Goal: Check status: Check status

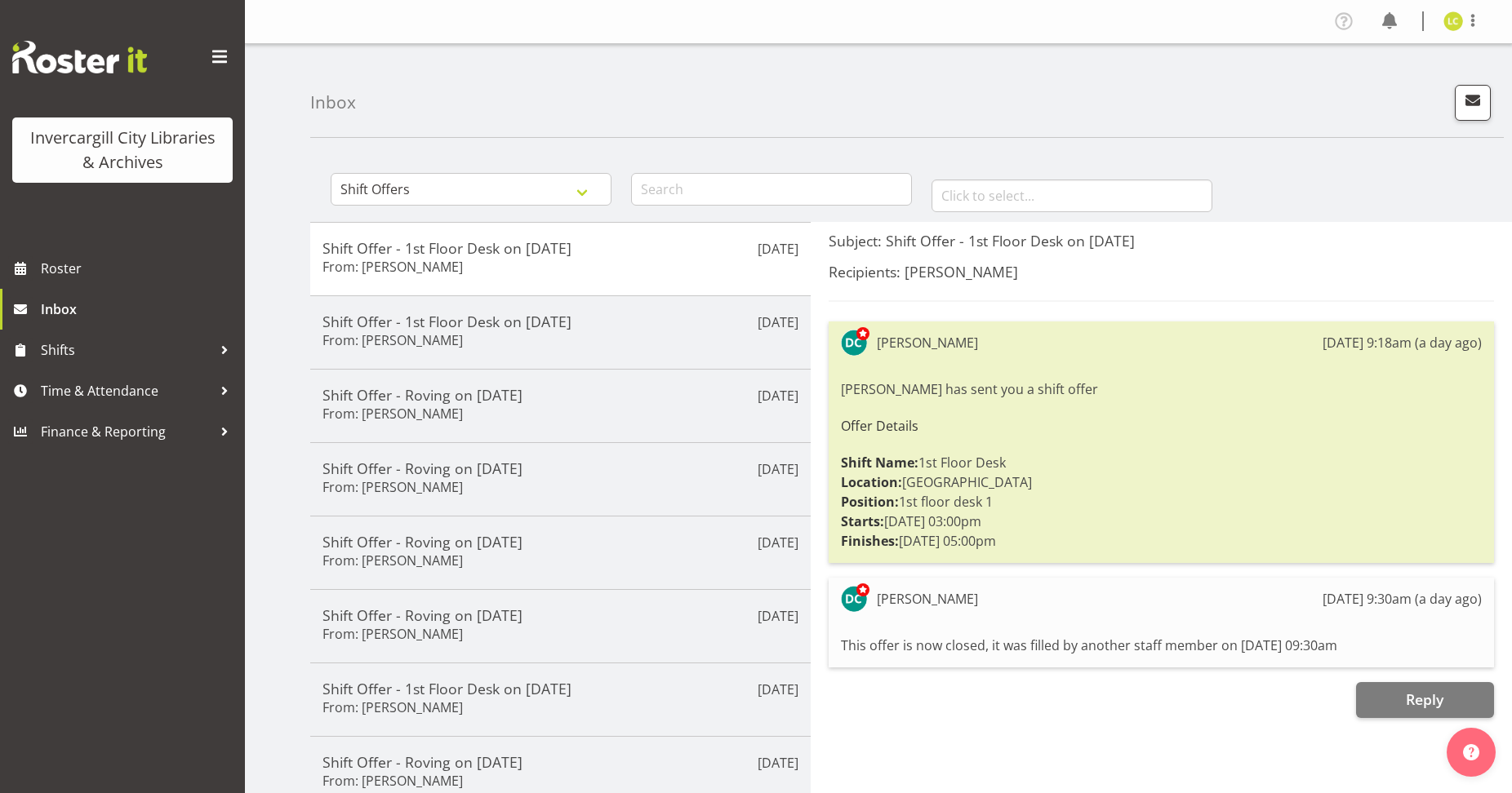
select select "shift-offer"
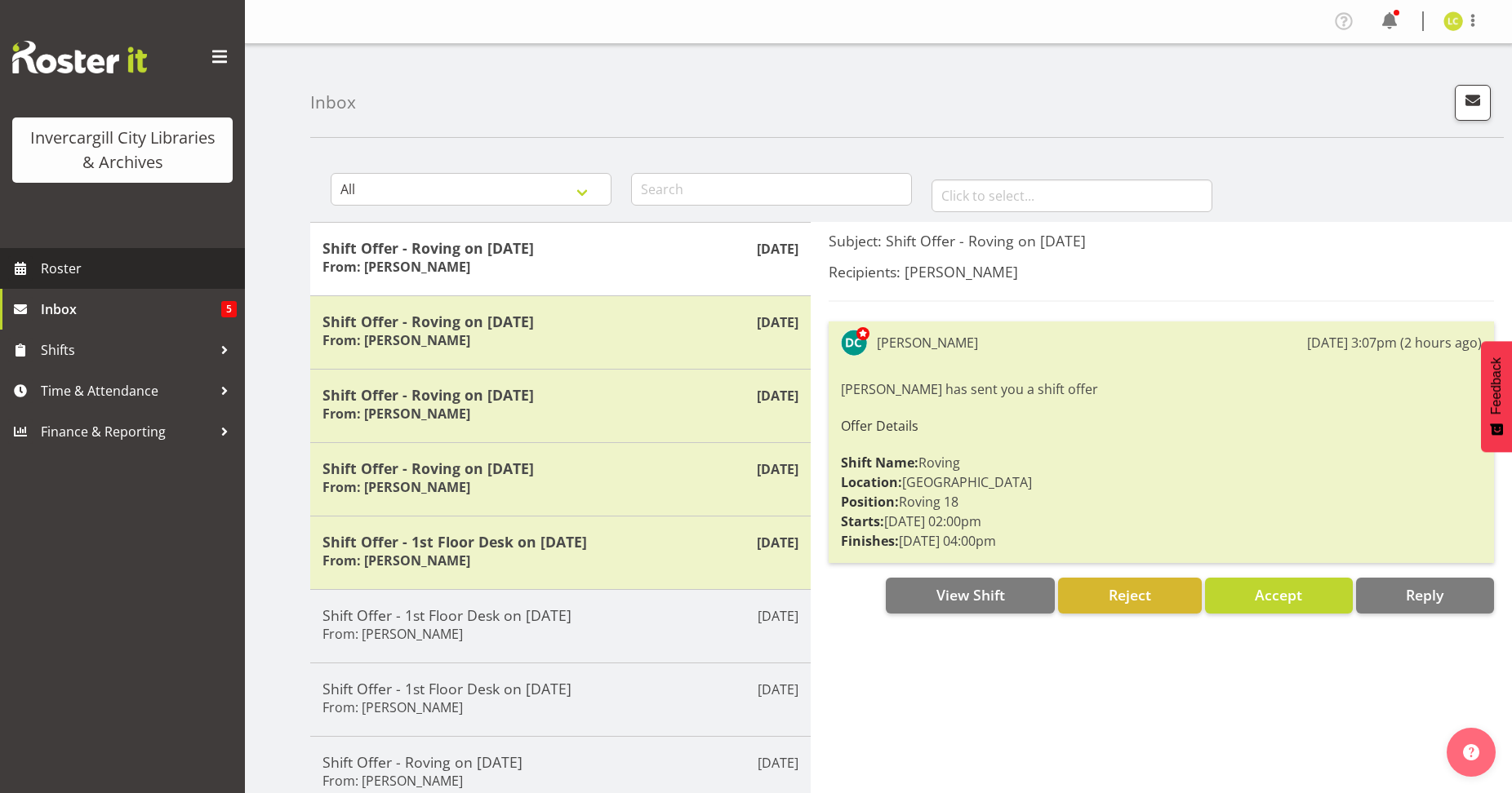
click at [58, 263] on span "Roster" at bounding box center [138, 268] width 196 height 24
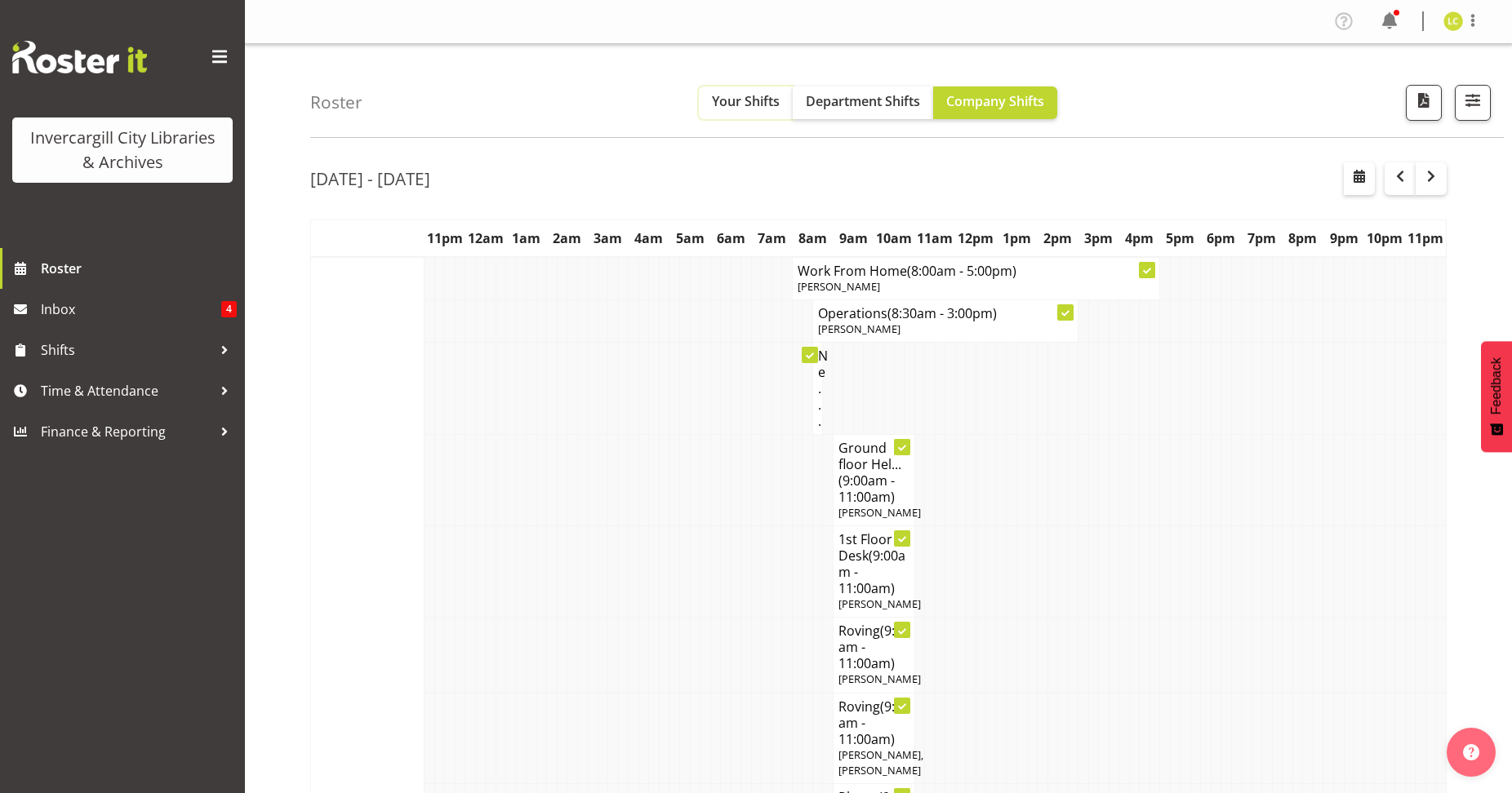
click at [739, 111] on button "Your Shifts" at bounding box center [746, 103] width 94 height 33
click at [737, 100] on span "Your Shifts" at bounding box center [746, 101] width 67 height 18
click at [1360, 177] on span "button" at bounding box center [1359, 176] width 19 height 19
select select "8"
select select "2025"
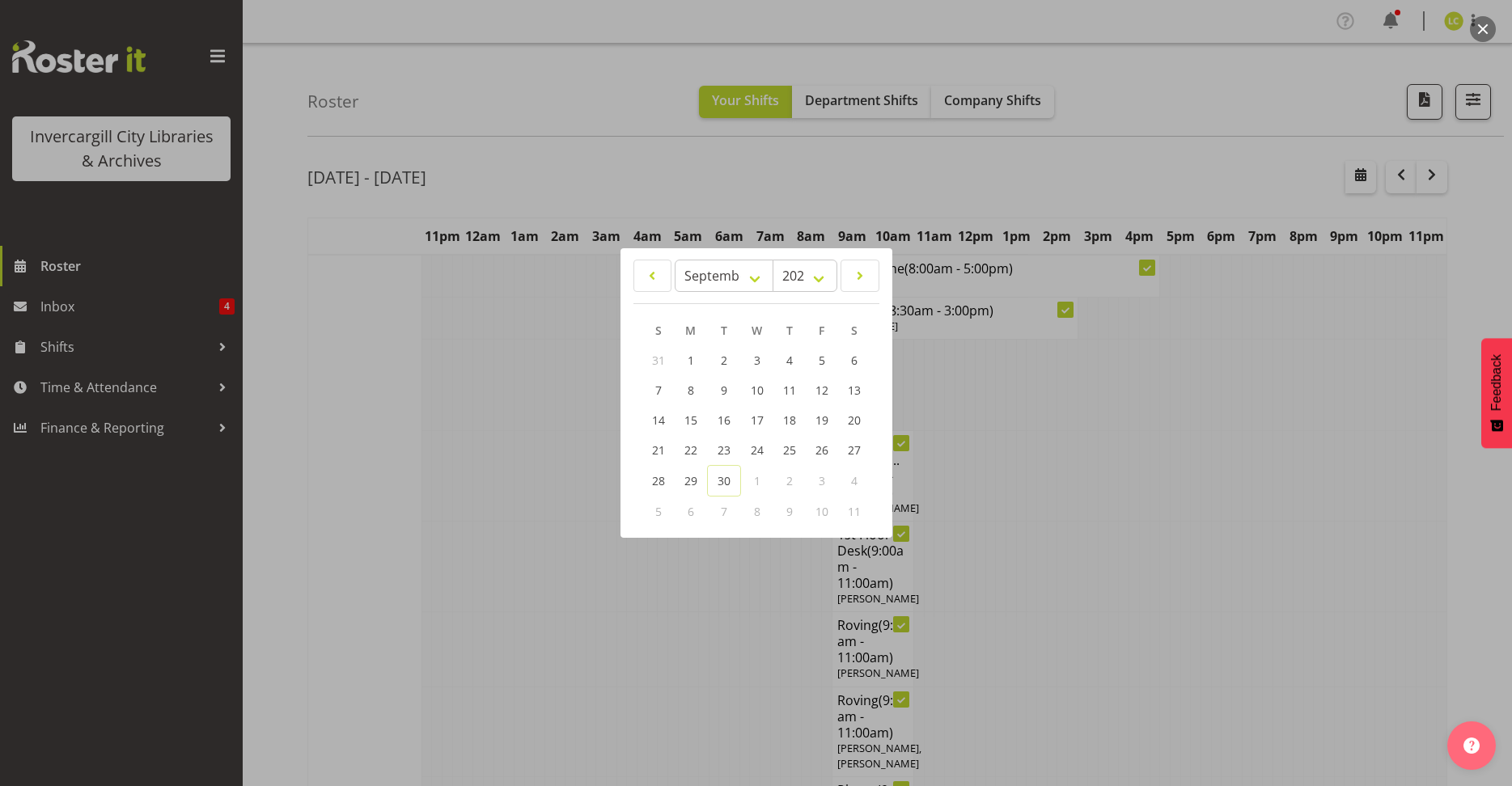
drag, startPoint x: 1282, startPoint y: 436, endPoint x: 1364, endPoint y: 230, distance: 221.7
click at [1283, 433] on div at bounding box center [756, 393] width 1512 height 786
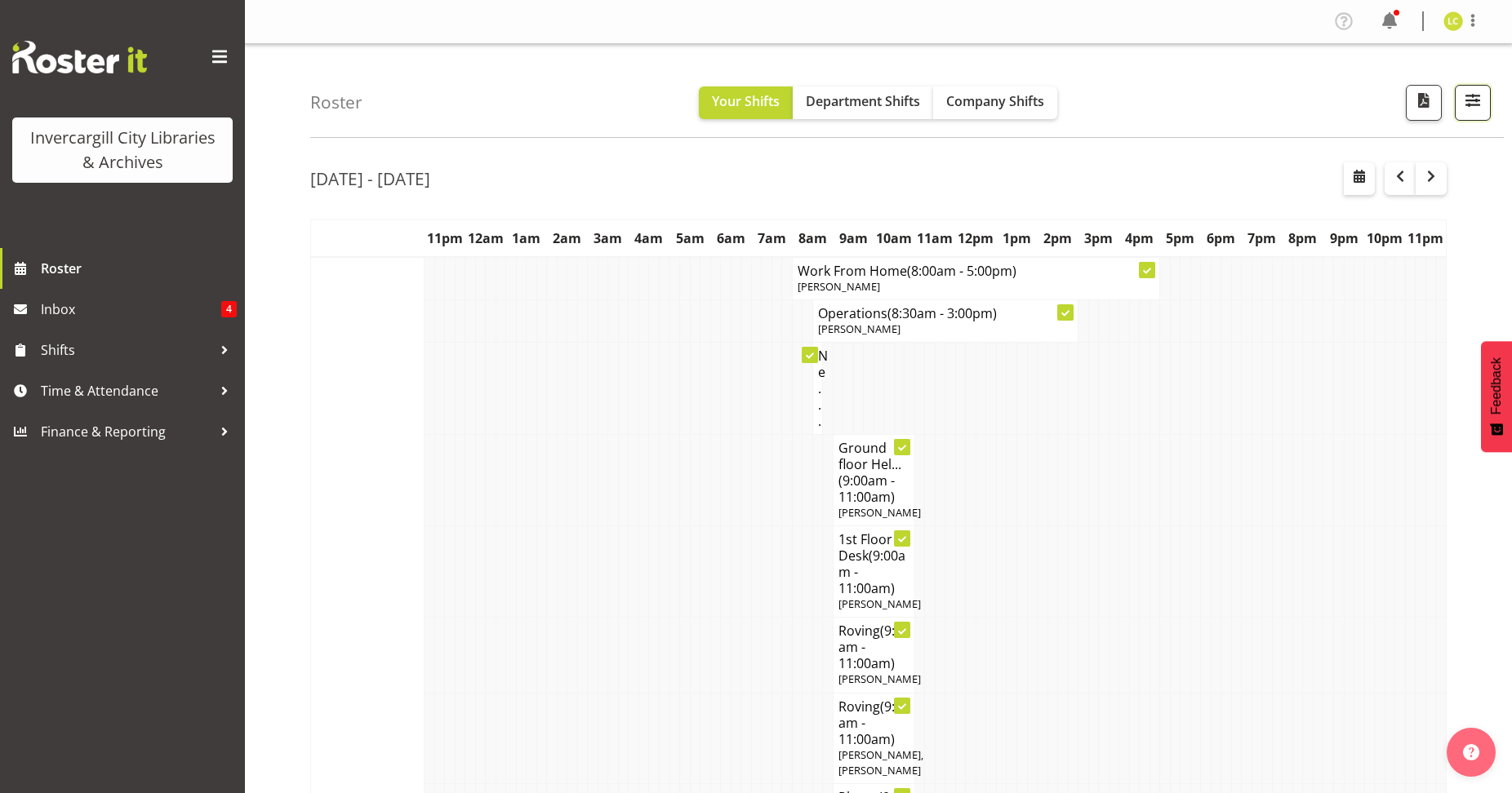
click at [1478, 105] on span "button" at bounding box center [1472, 100] width 21 height 21
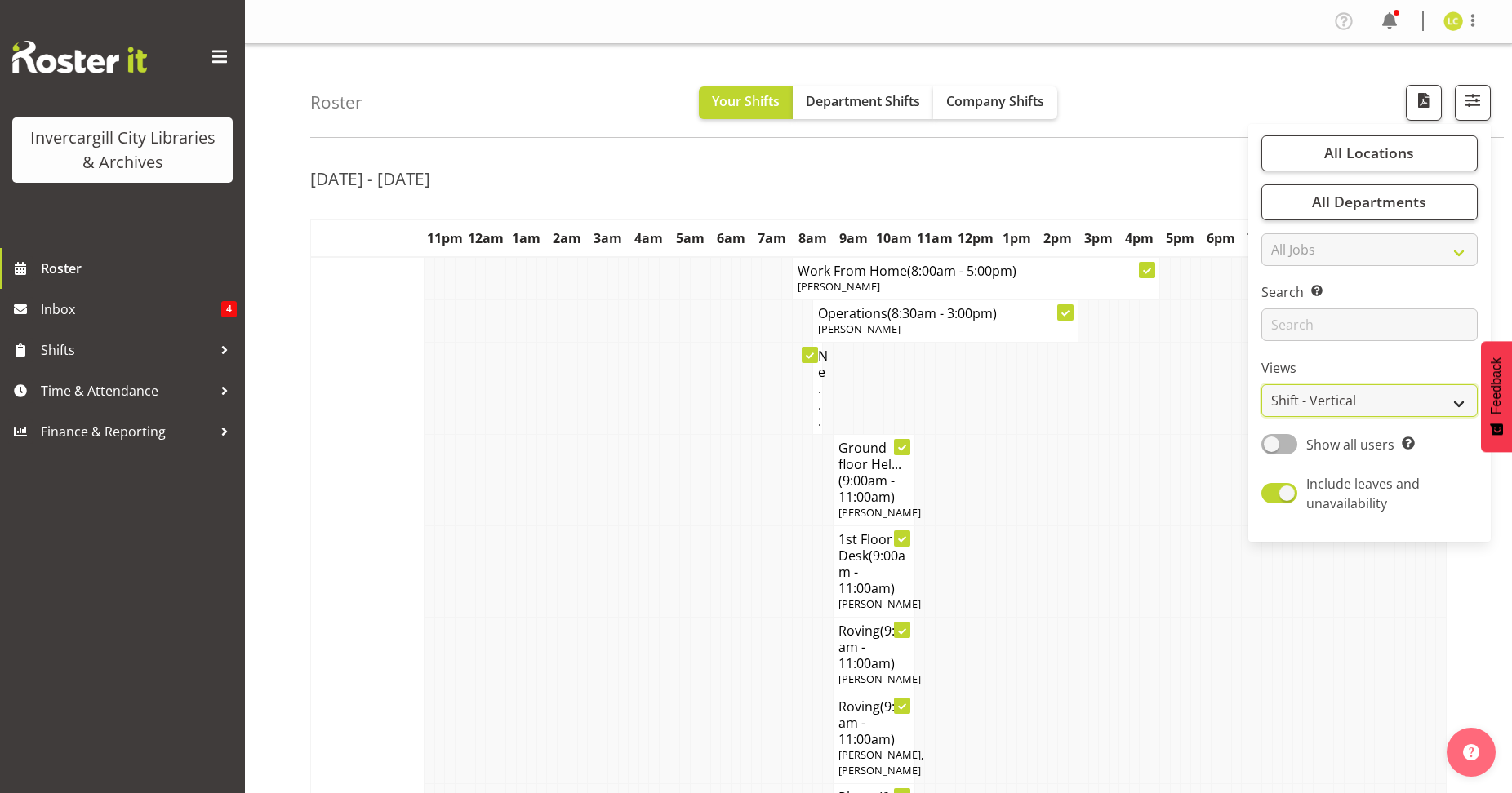
select select "shiftH"
click option "Shift - Horizontal" at bounding box center [0, 0] width 0 height 0
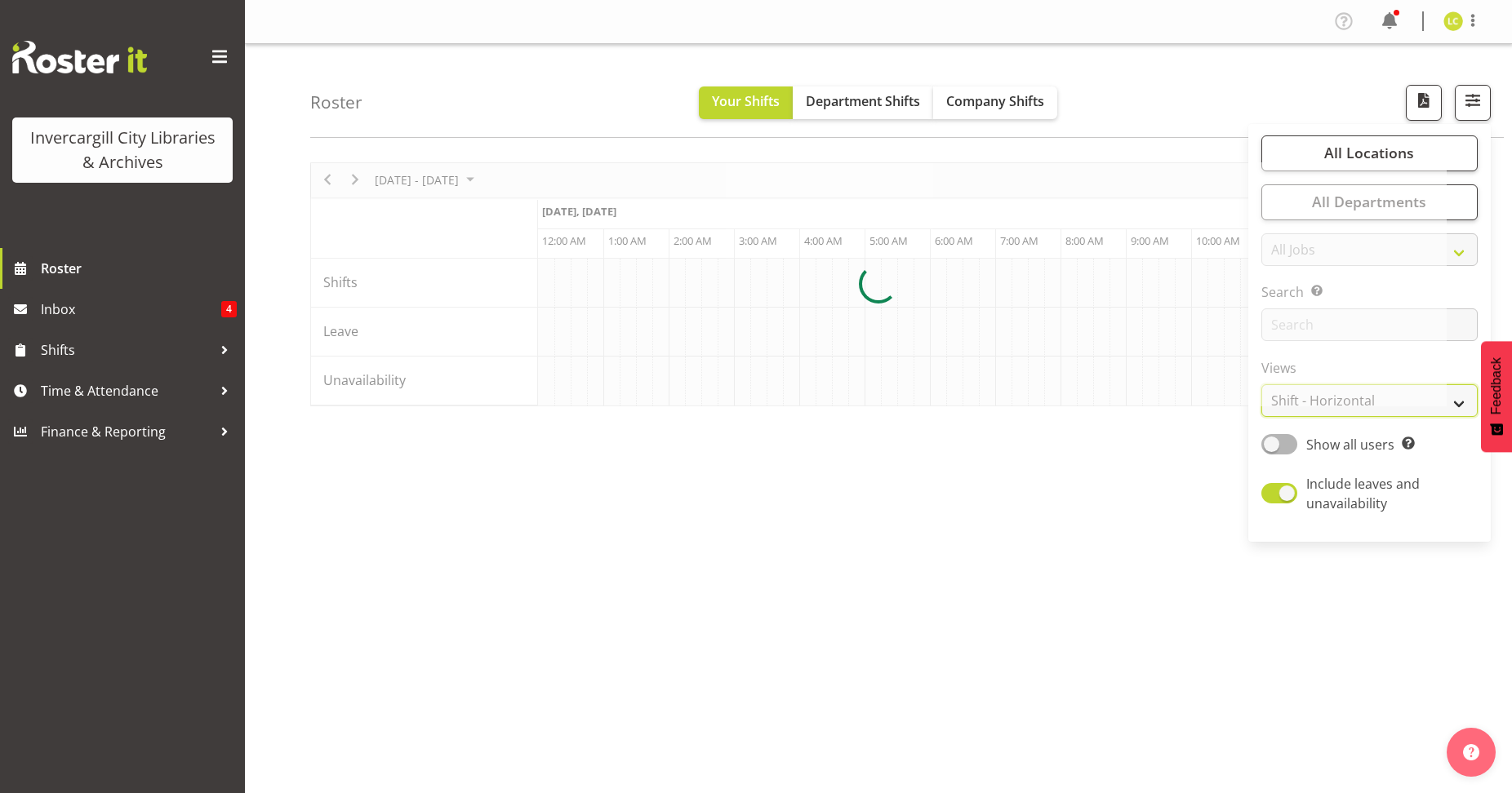
scroll to position [0, 2155]
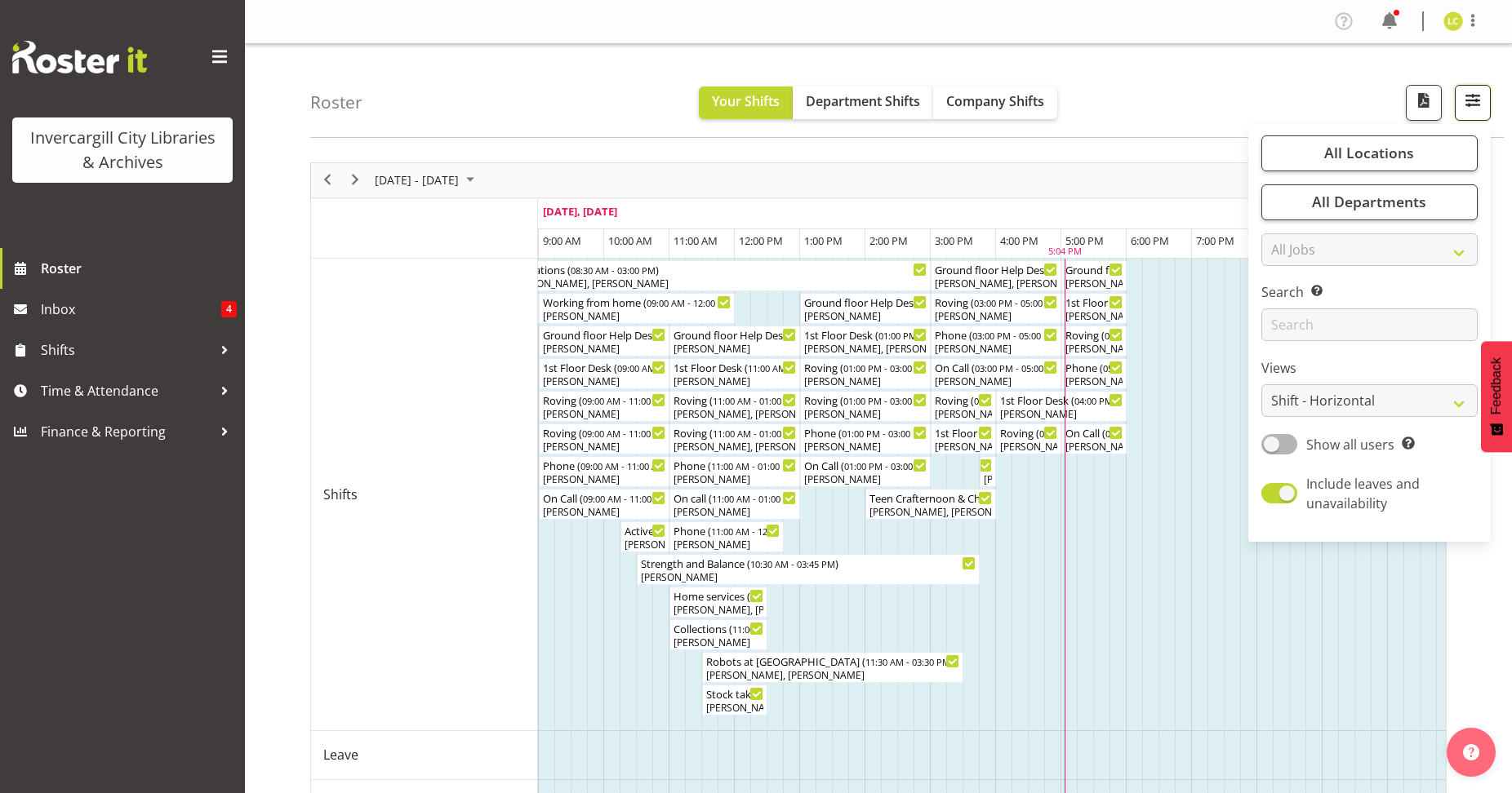
click at [1469, 107] on span "button" at bounding box center [1472, 100] width 21 height 21
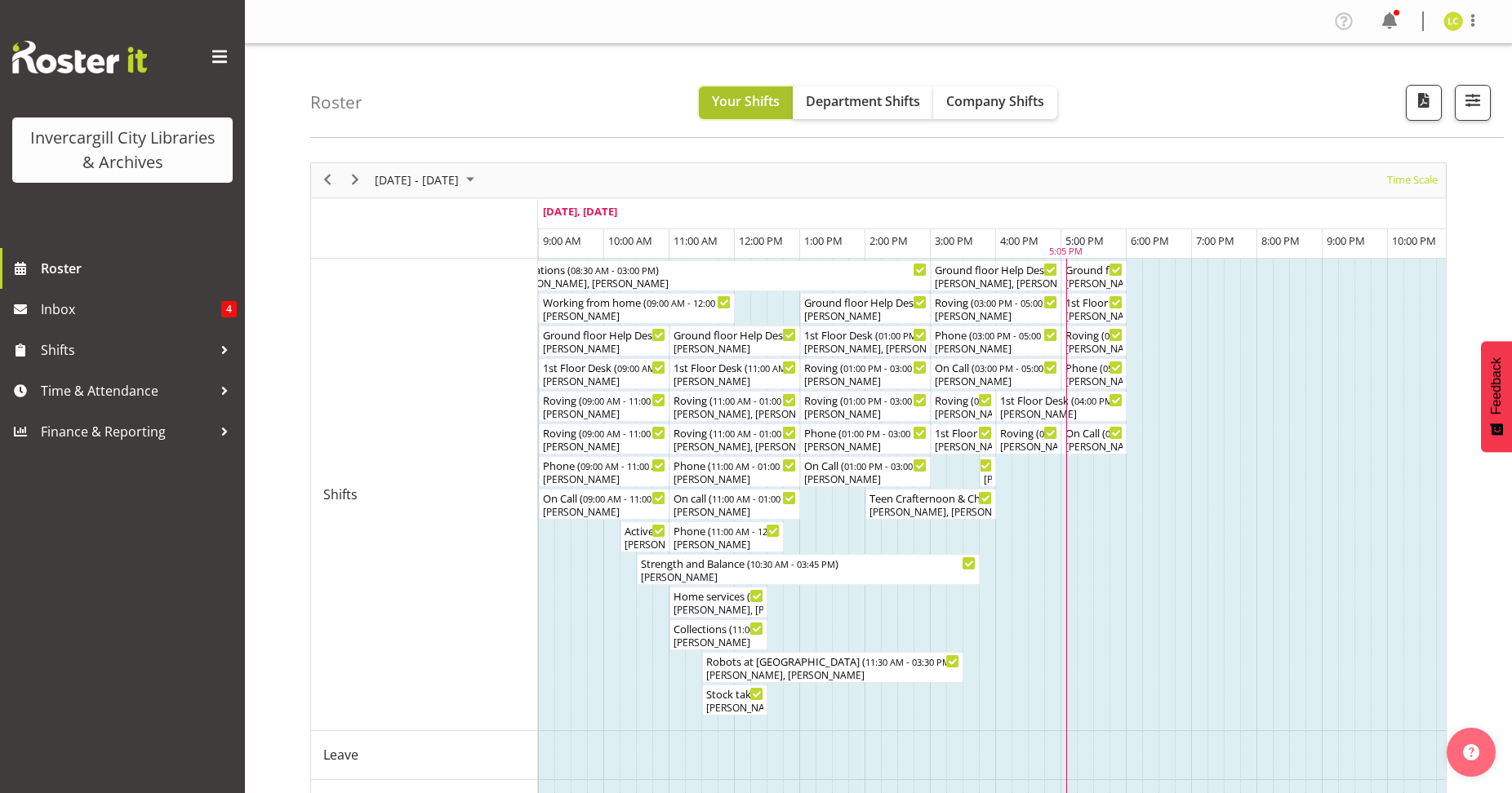
click at [733, 101] on span "Your Shifts" at bounding box center [746, 101] width 67 height 18
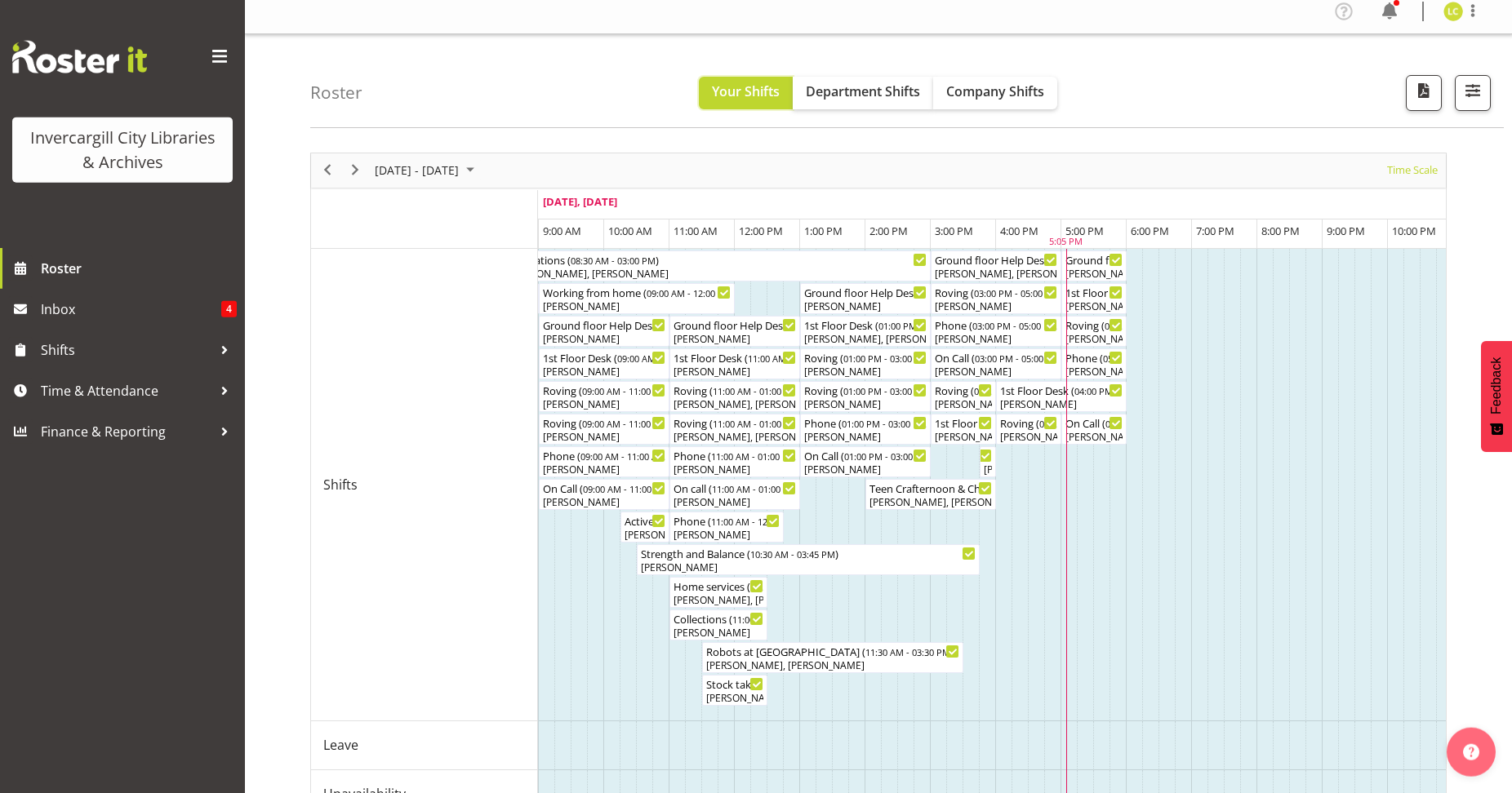
scroll to position [0, 0]
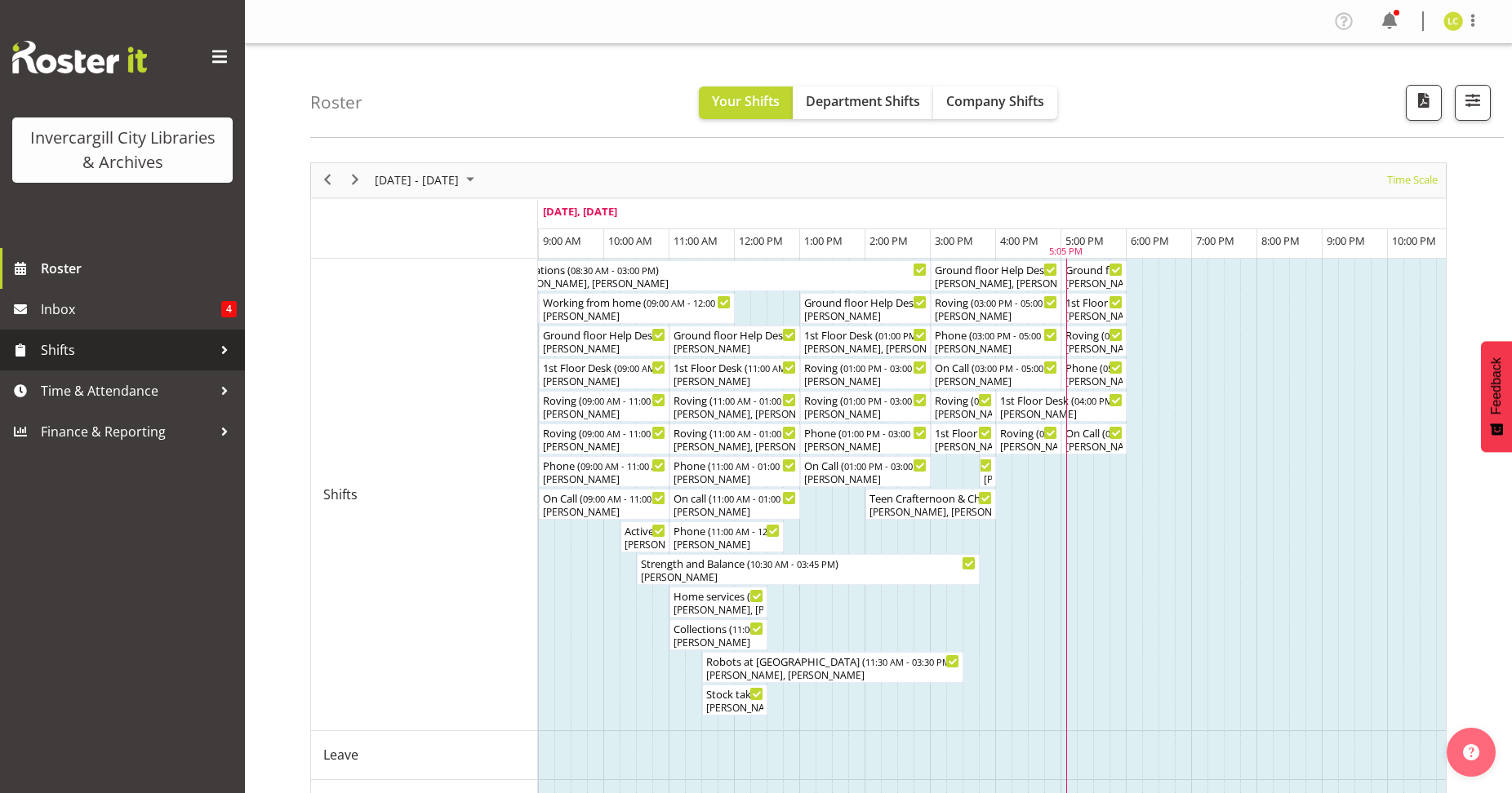
click at [66, 349] on span "Shifts" at bounding box center [126, 349] width 172 height 24
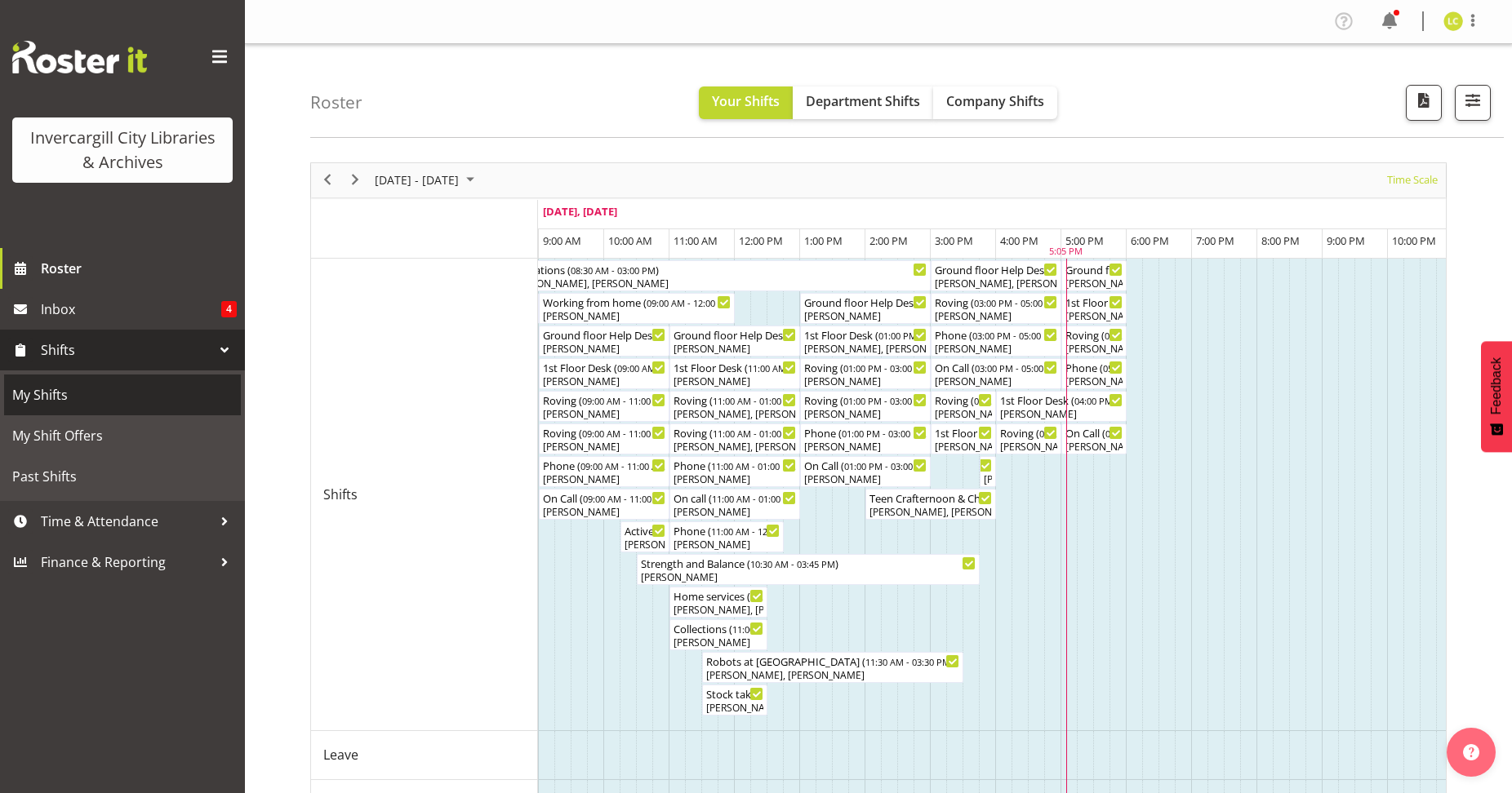
click at [60, 397] on span "My Shifts" at bounding box center [123, 395] width 221 height 24
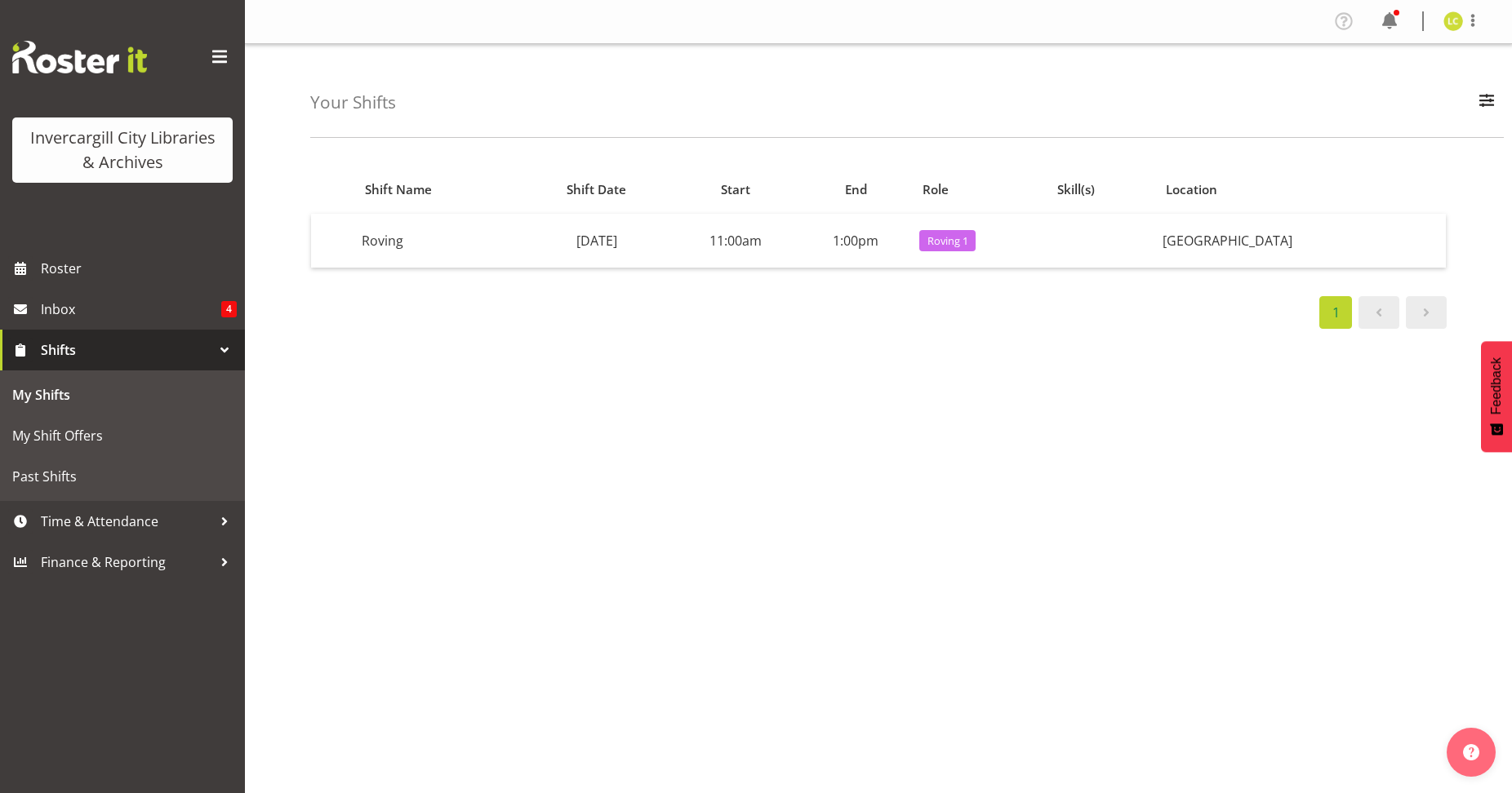
click at [1431, 314] on span at bounding box center [1425, 312] width 19 height 19
click at [61, 273] on span "Roster" at bounding box center [138, 268] width 196 height 24
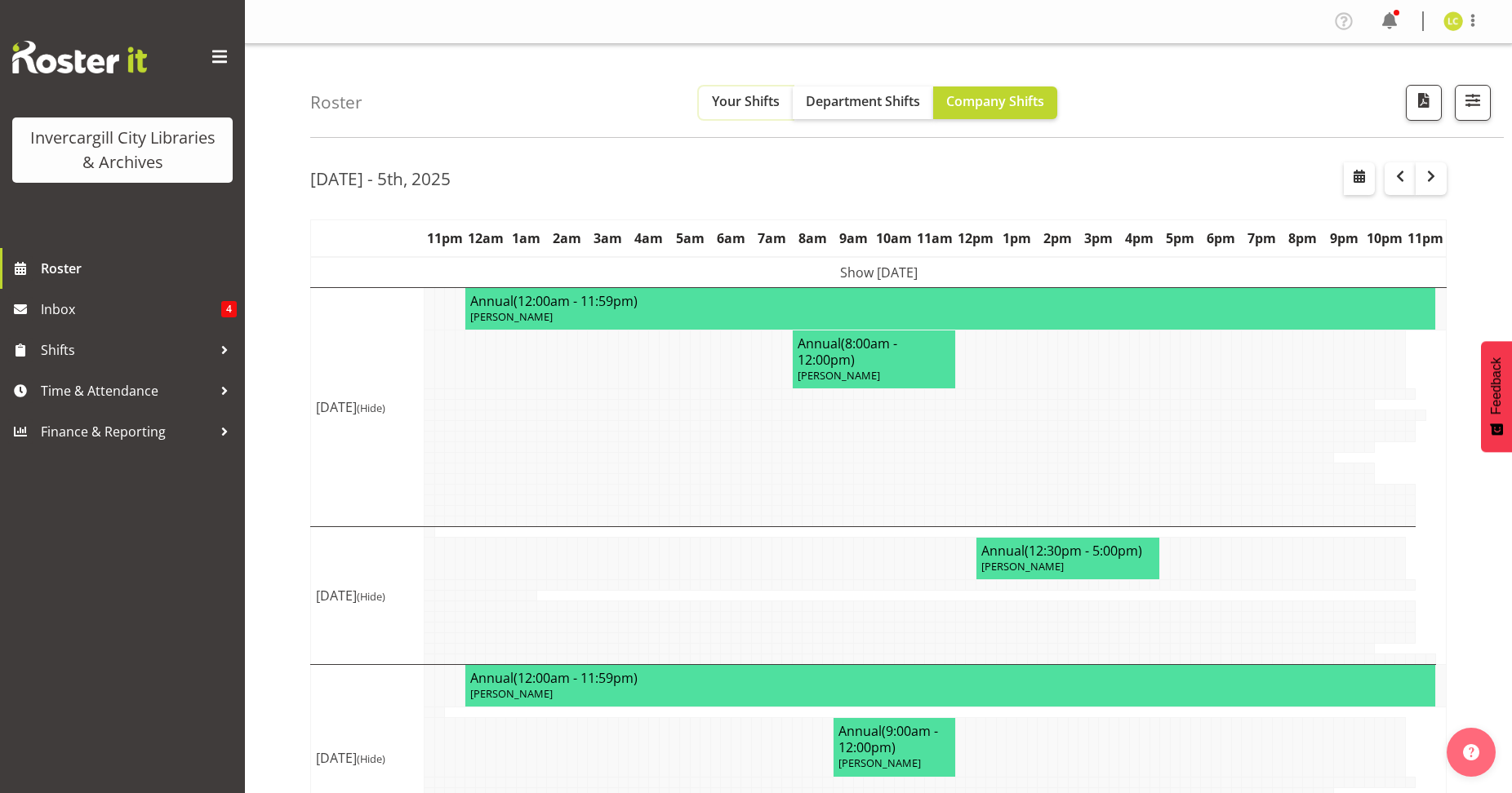
click at [758, 101] on span "Your Shifts" at bounding box center [746, 101] width 67 height 18
click at [735, 106] on span "Your Shifts" at bounding box center [746, 101] width 67 height 18
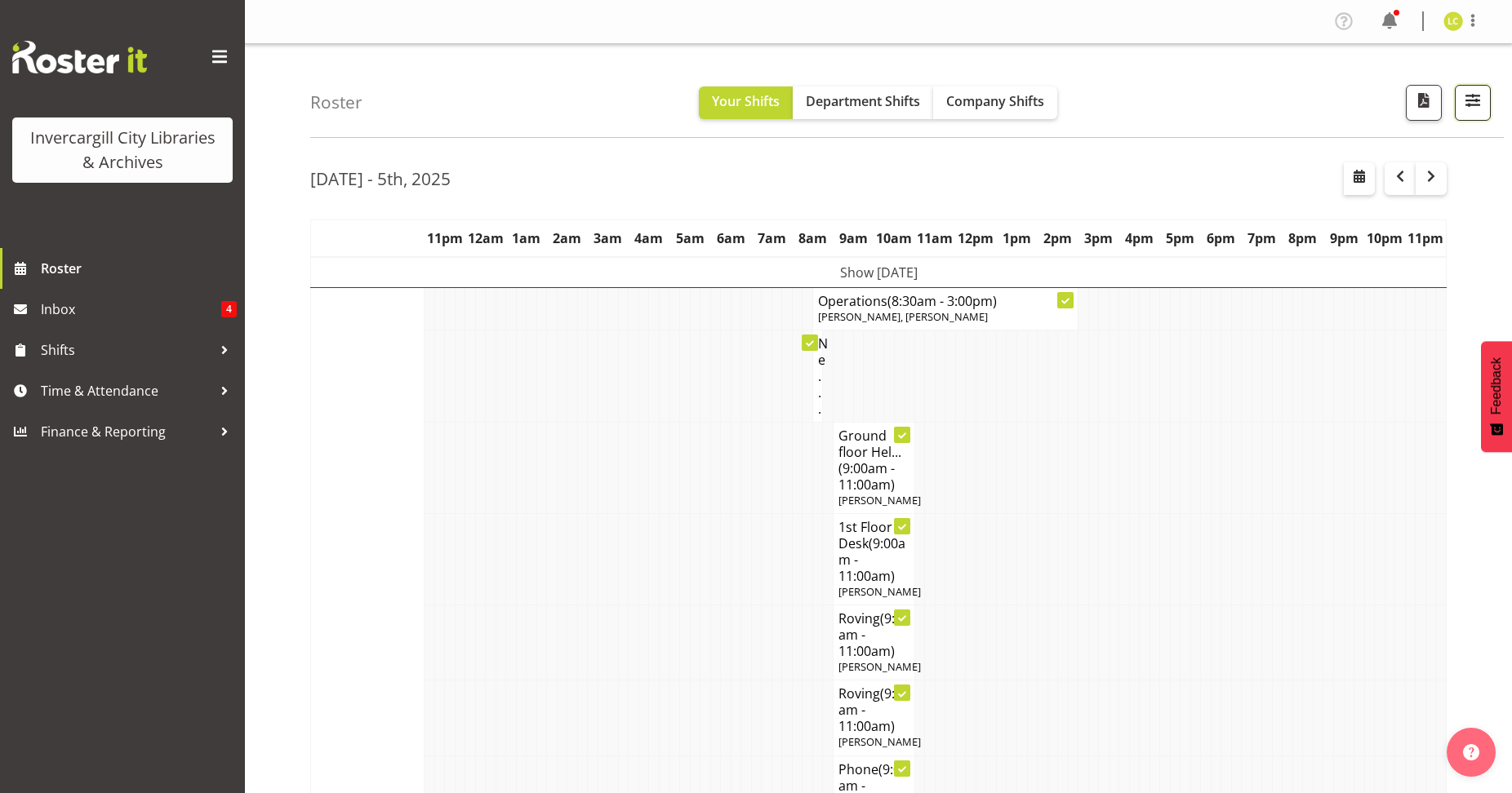
click at [1482, 94] on span "button" at bounding box center [1472, 100] width 21 height 21
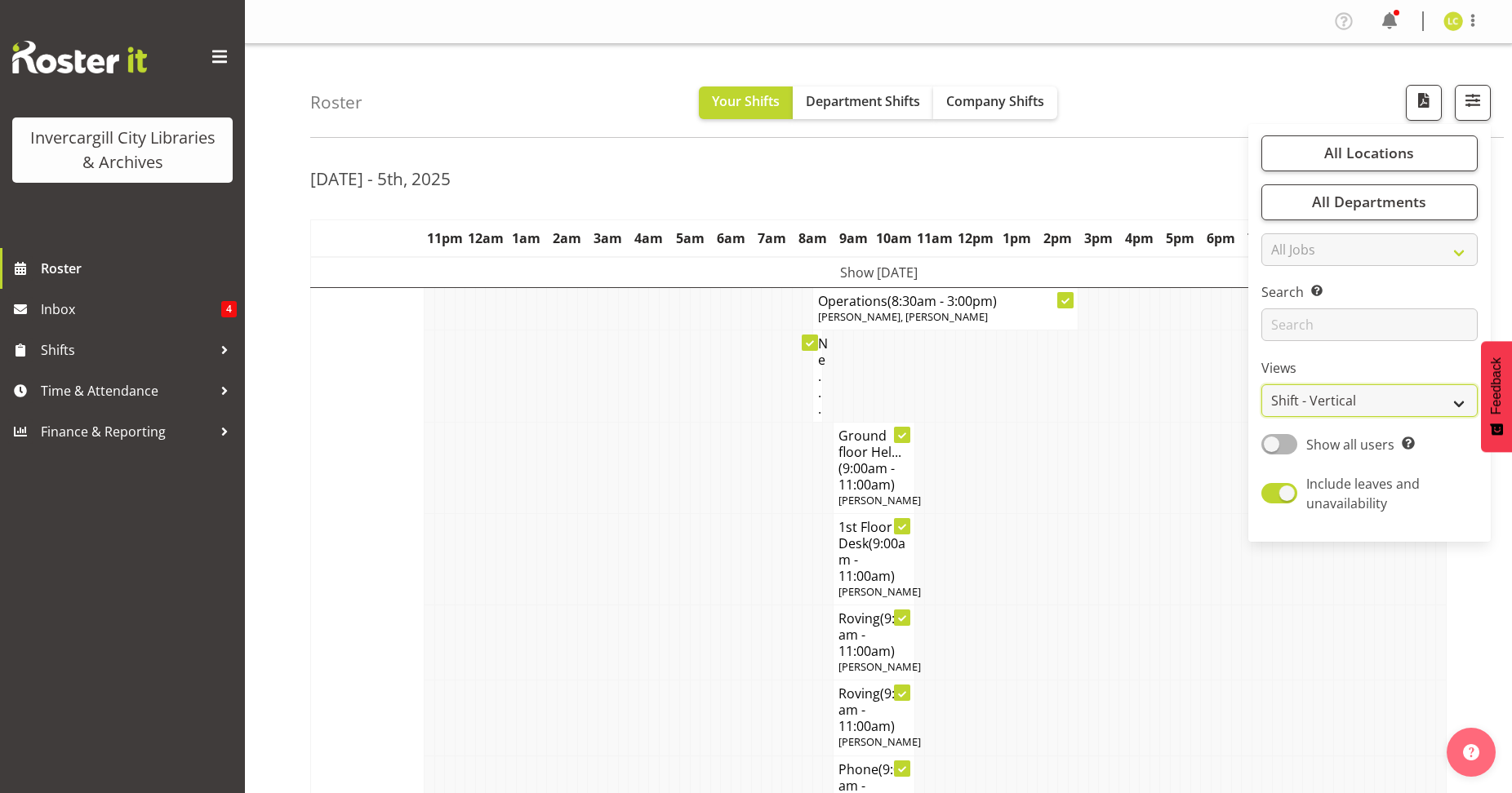
select select "shiftH"
click option "Shift - Horizontal" at bounding box center [0, 0] width 0 height 0
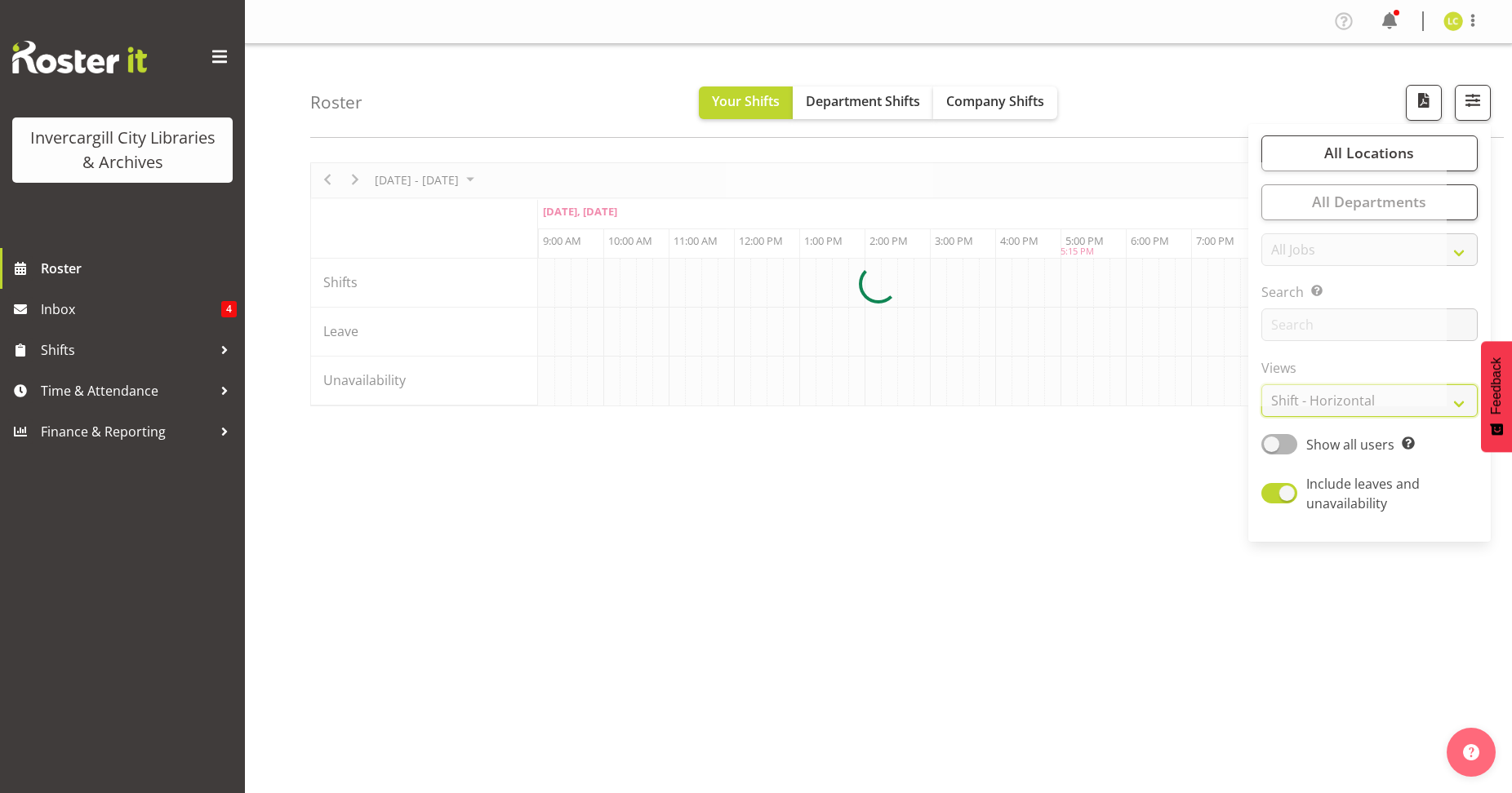
scroll to position [0, 2155]
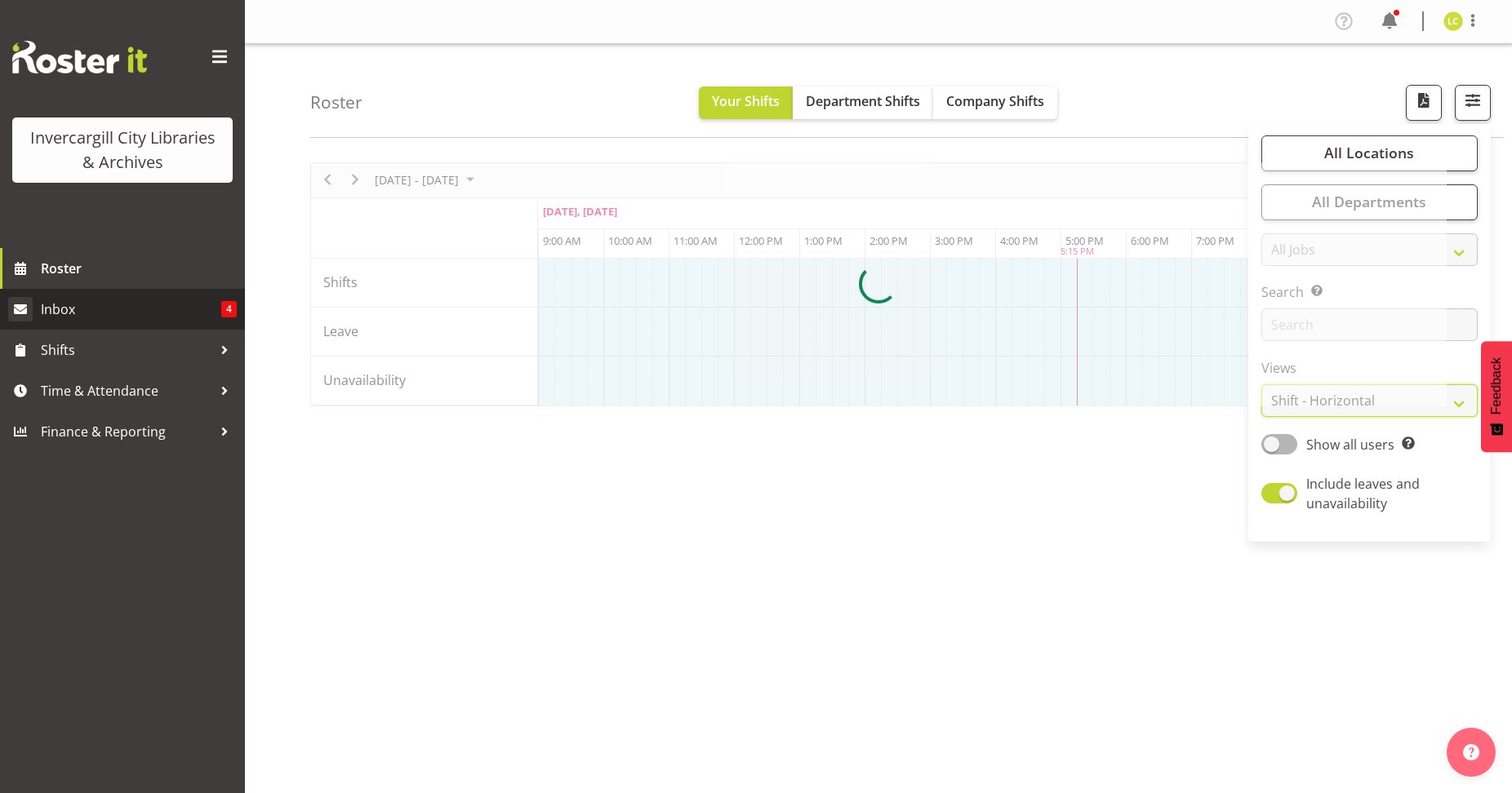
click at [1453, 402] on select "Staff Role Shift - Horizontal Shift - Vertical Staff - Location" at bounding box center [1369, 401] width 216 height 33
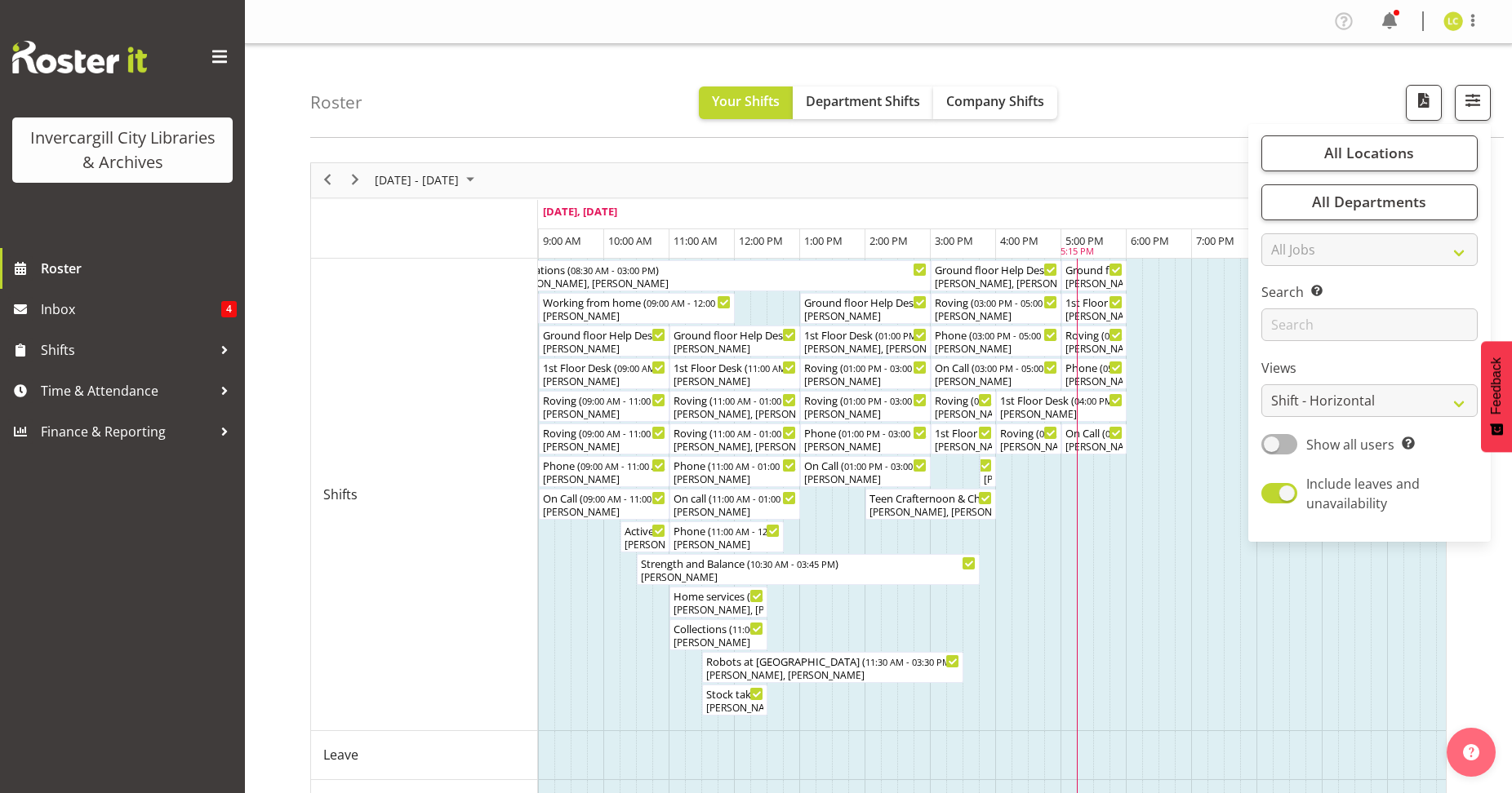
drag, startPoint x: 647, startPoint y: 201, endPoint x: 1204, endPoint y: 282, distance: 562.9
click at [1238, 595] on td "Timeline Week of September 30, 2025" at bounding box center [1231, 494] width 16 height 472
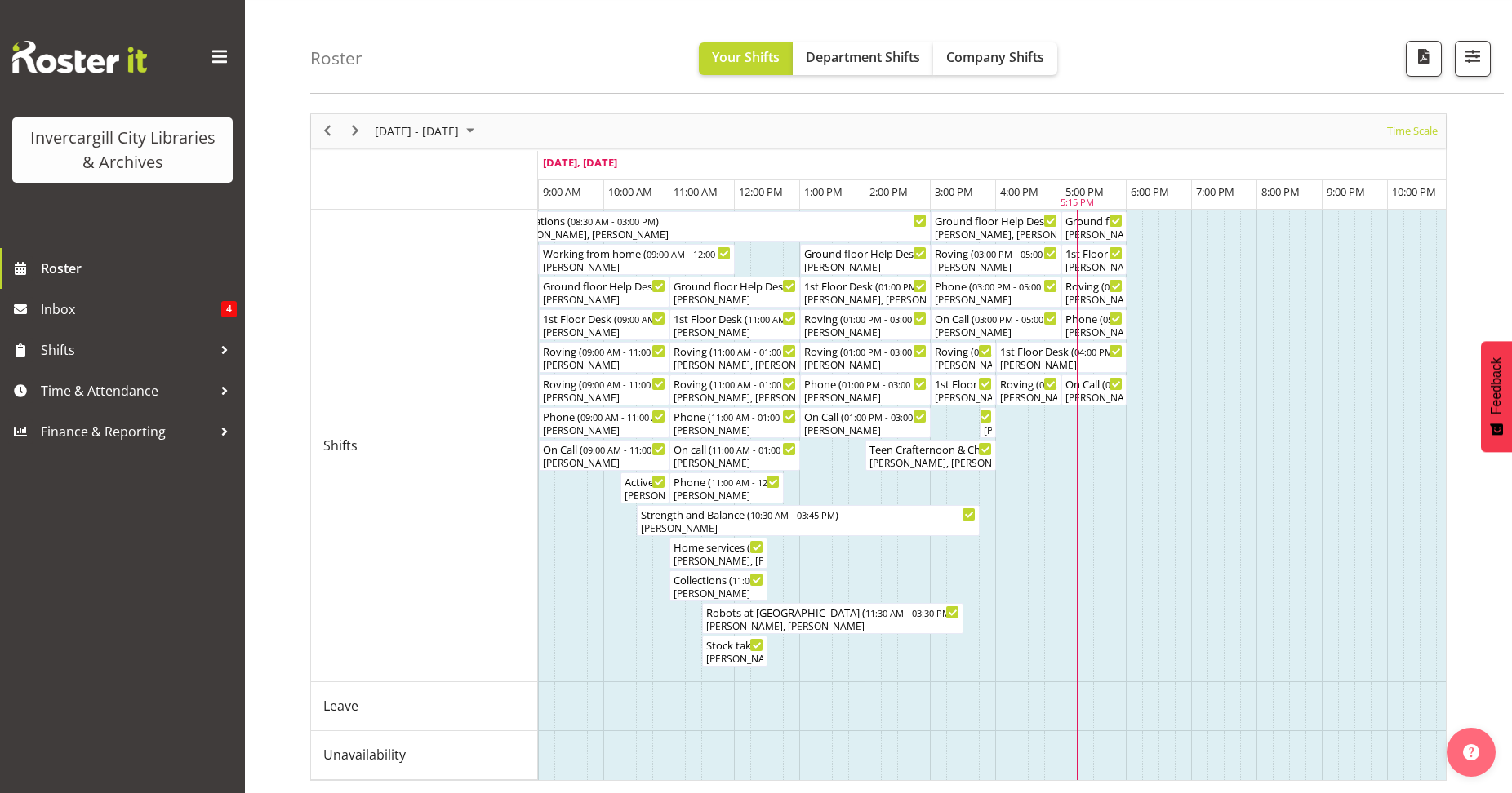
scroll to position [0, 0]
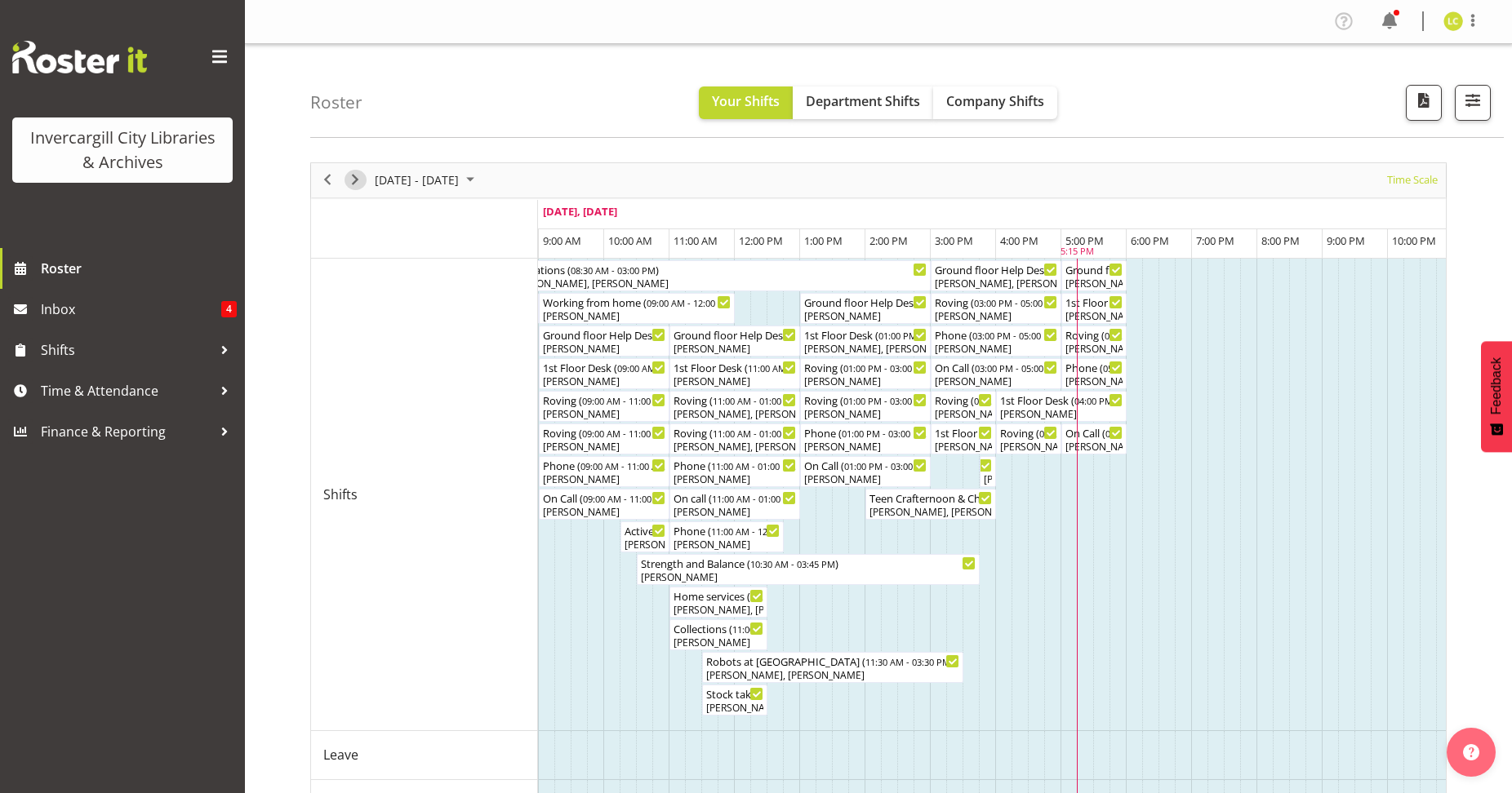
click at [358, 176] on span "Next" at bounding box center [354, 180] width 19 height 20
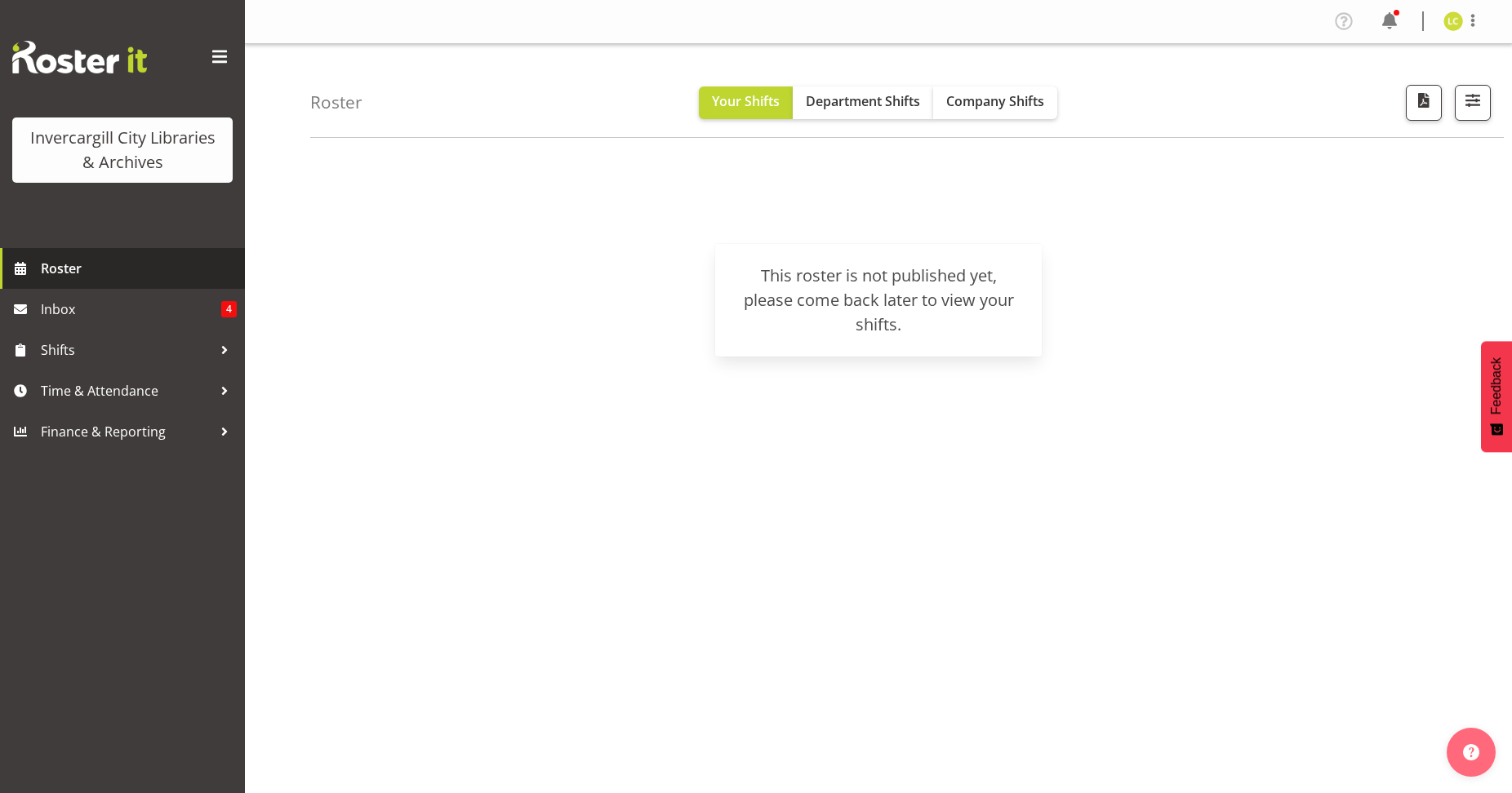
click at [68, 263] on span "Roster" at bounding box center [138, 268] width 196 height 24
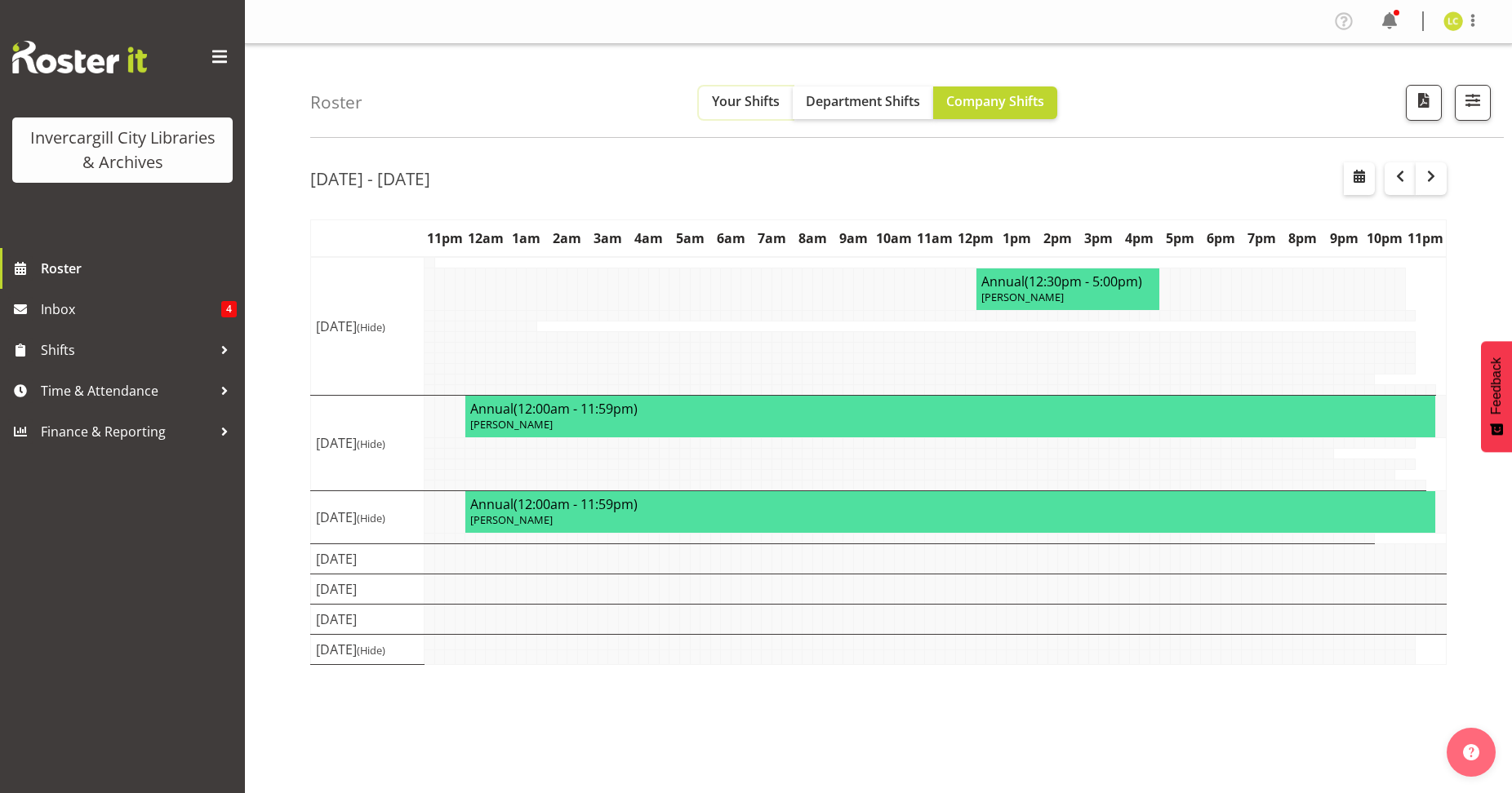
click at [725, 100] on span "Your Shifts" at bounding box center [746, 101] width 67 height 18
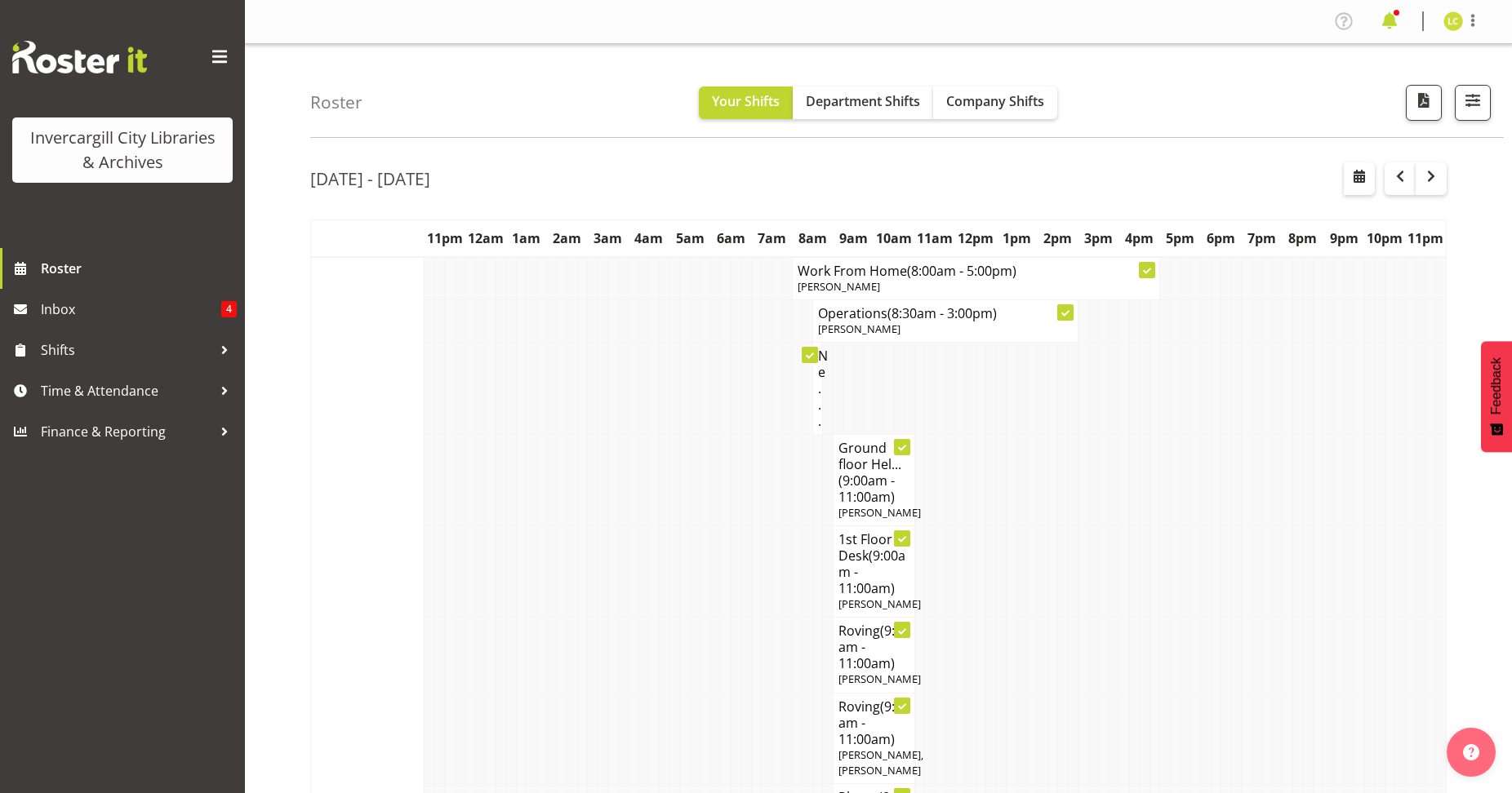
click at [1399, 14] on span at bounding box center [1389, 21] width 26 height 26
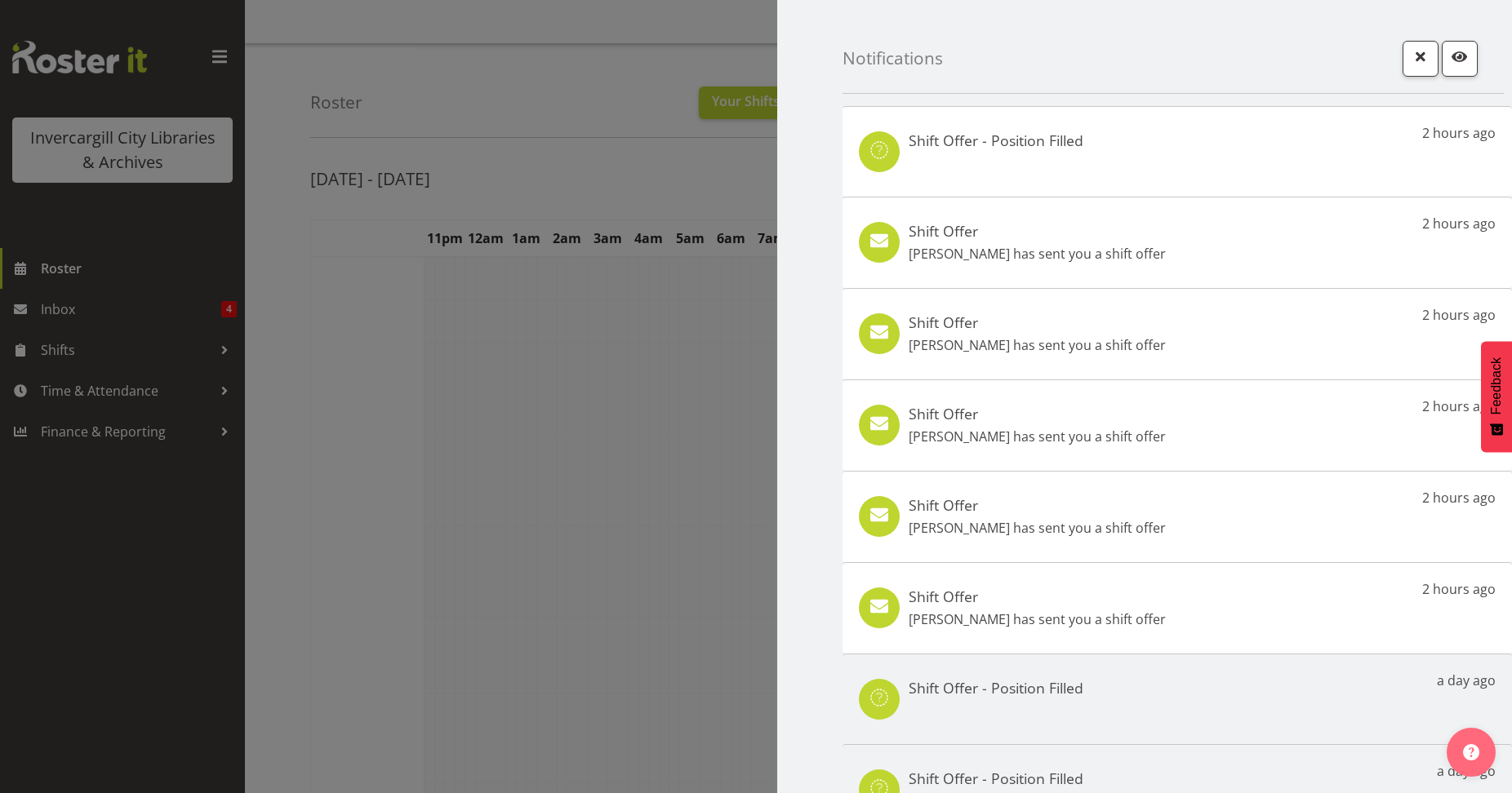
click at [1053, 249] on p "Donald Cunningham has sent you a shift offer" at bounding box center [1036, 253] width 257 height 19
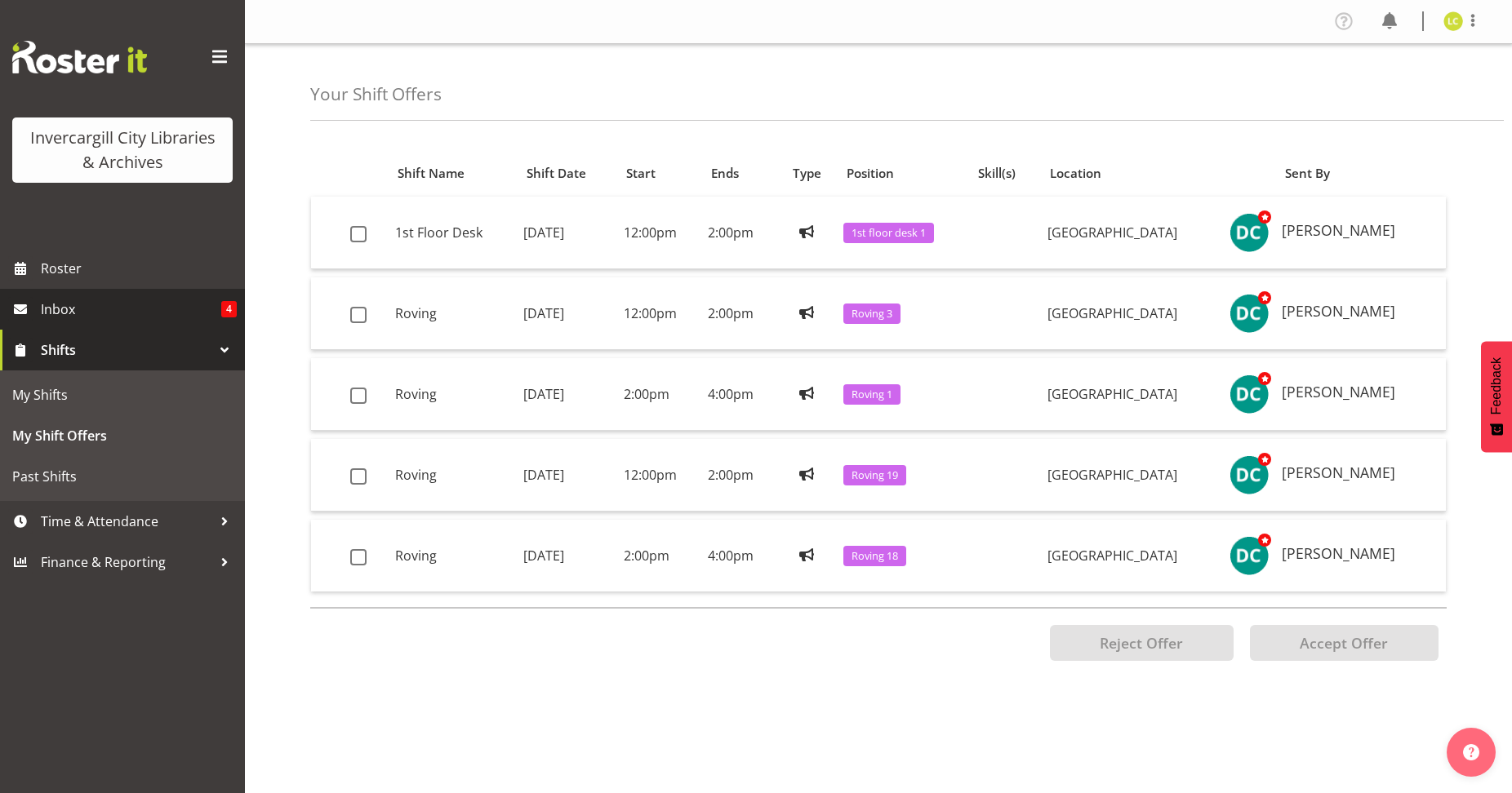
click at [61, 306] on span "Inbox" at bounding box center [130, 309] width 180 height 24
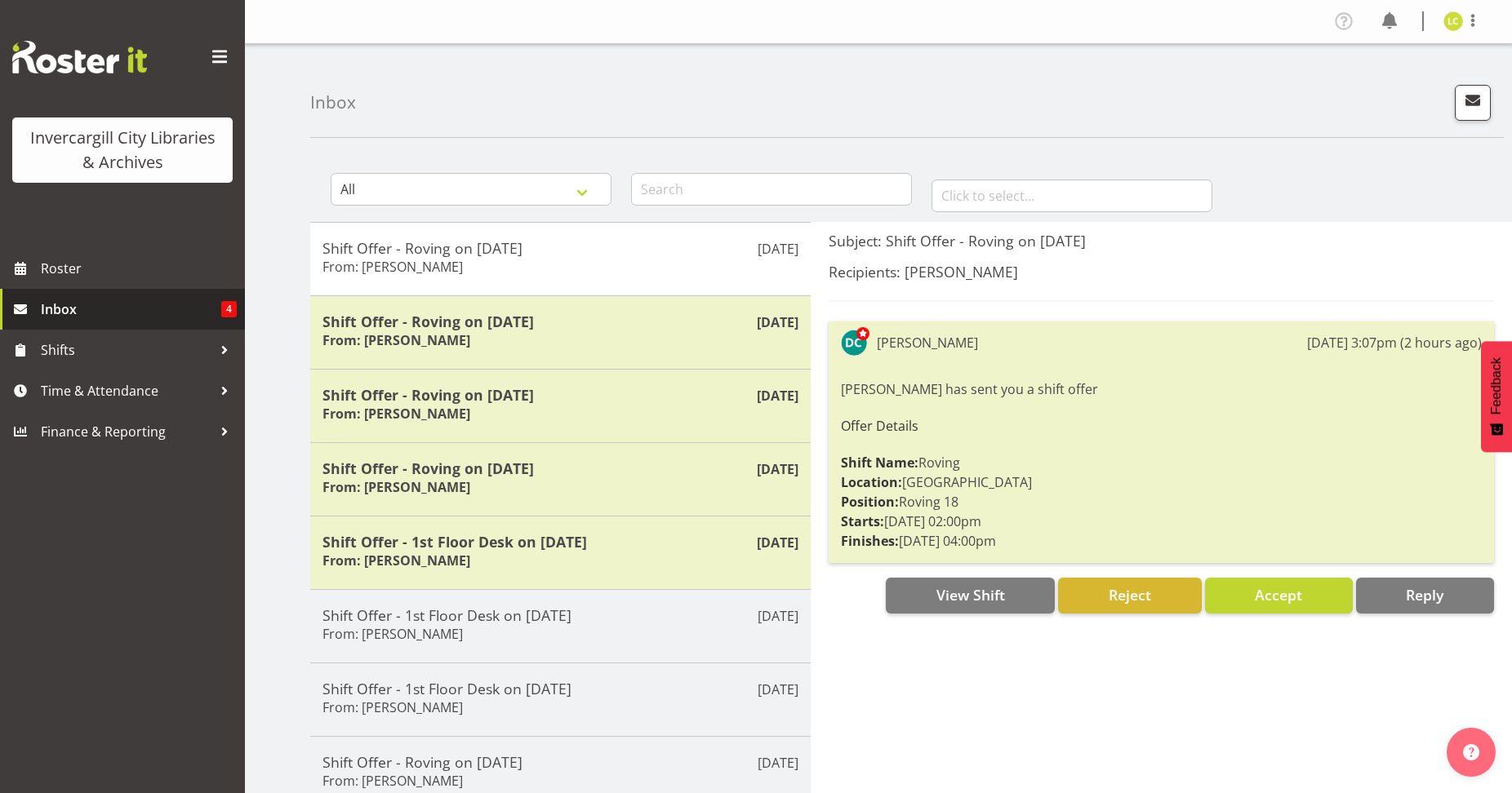
click at [48, 309] on span "Inbox" at bounding box center [130, 309] width 180 height 24
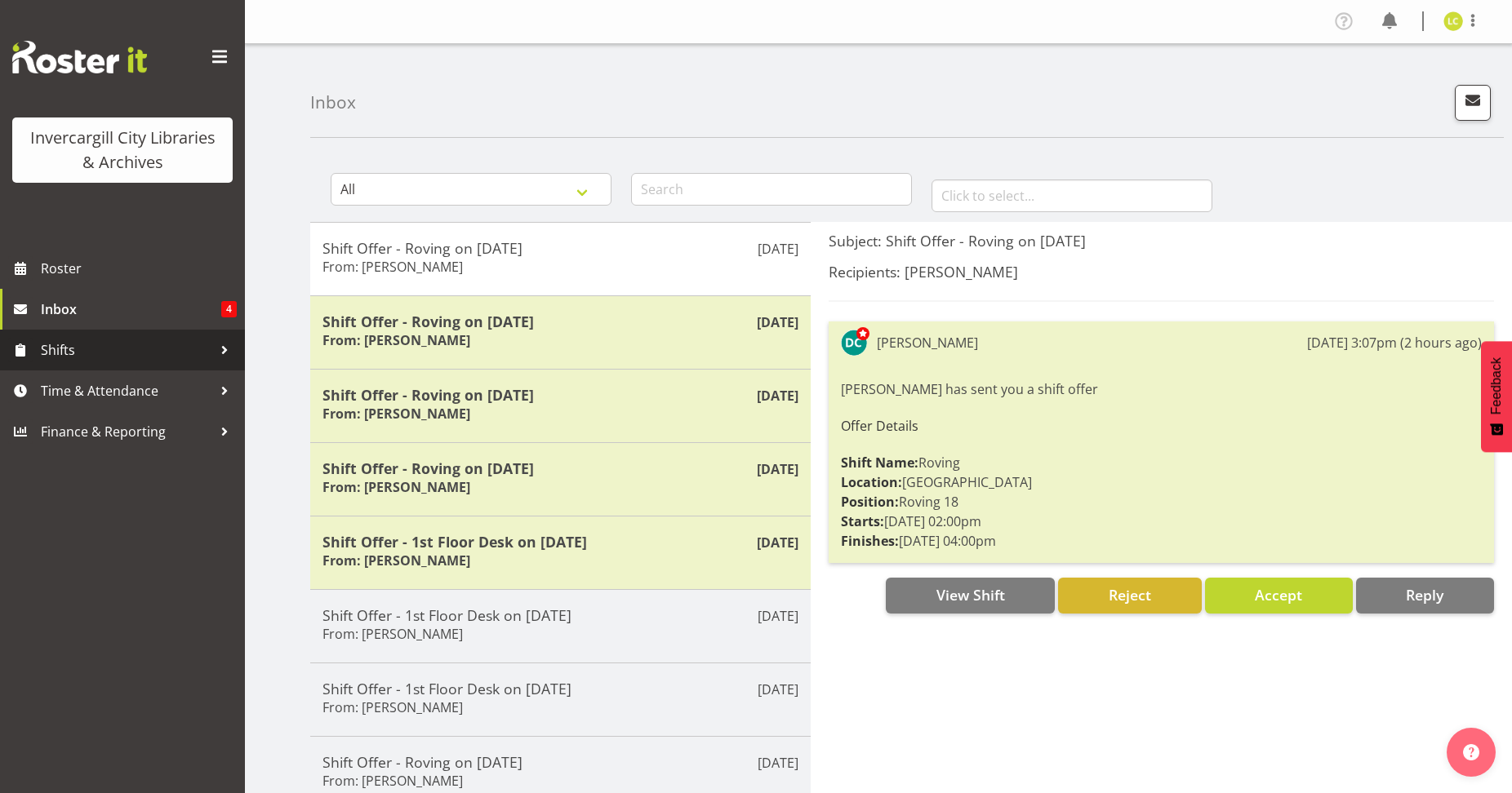
click at [50, 352] on span "Shifts" at bounding box center [126, 349] width 172 height 24
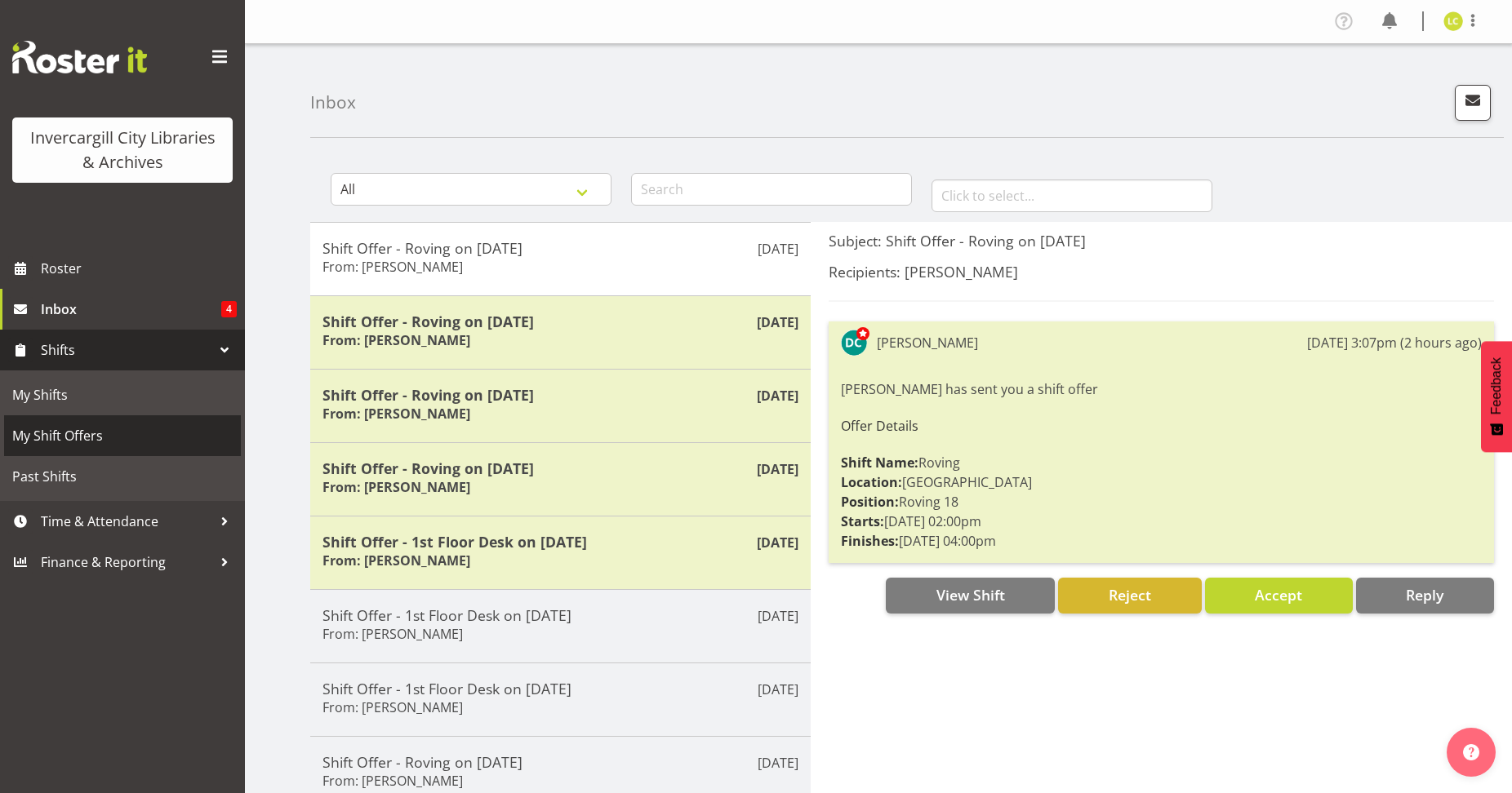
click at [56, 431] on span "My Shift Offers" at bounding box center [123, 435] width 221 height 24
